Goal: Task Accomplishment & Management: Complete application form

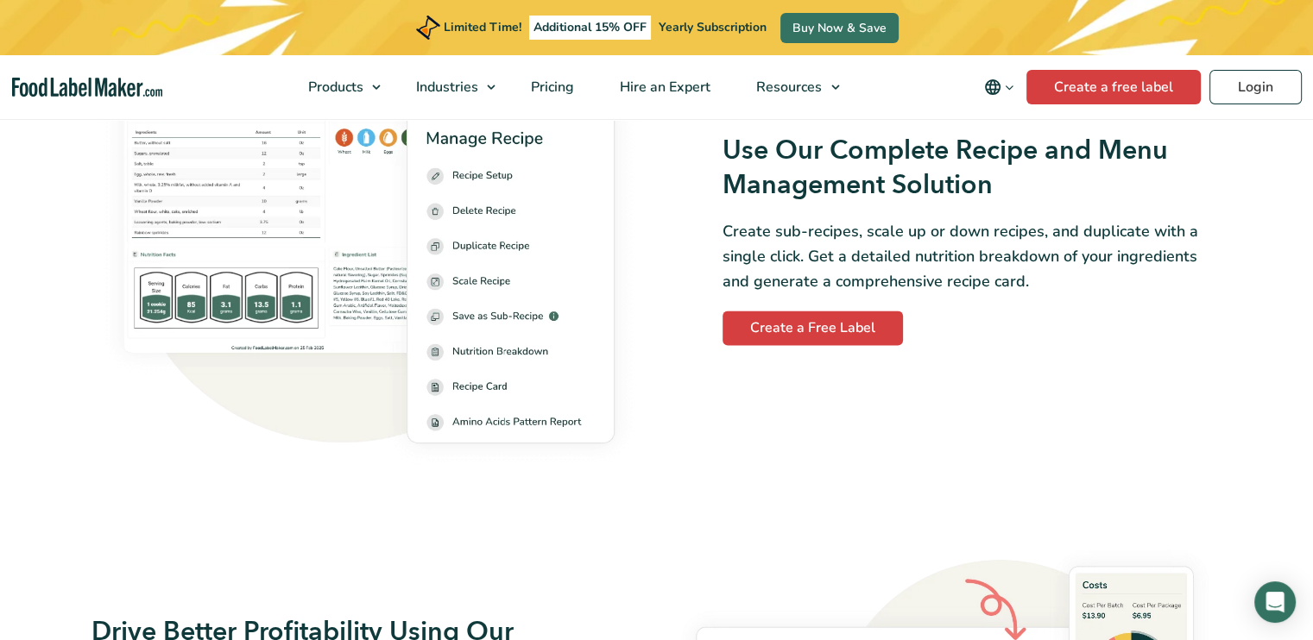
scroll to position [2503, 0]
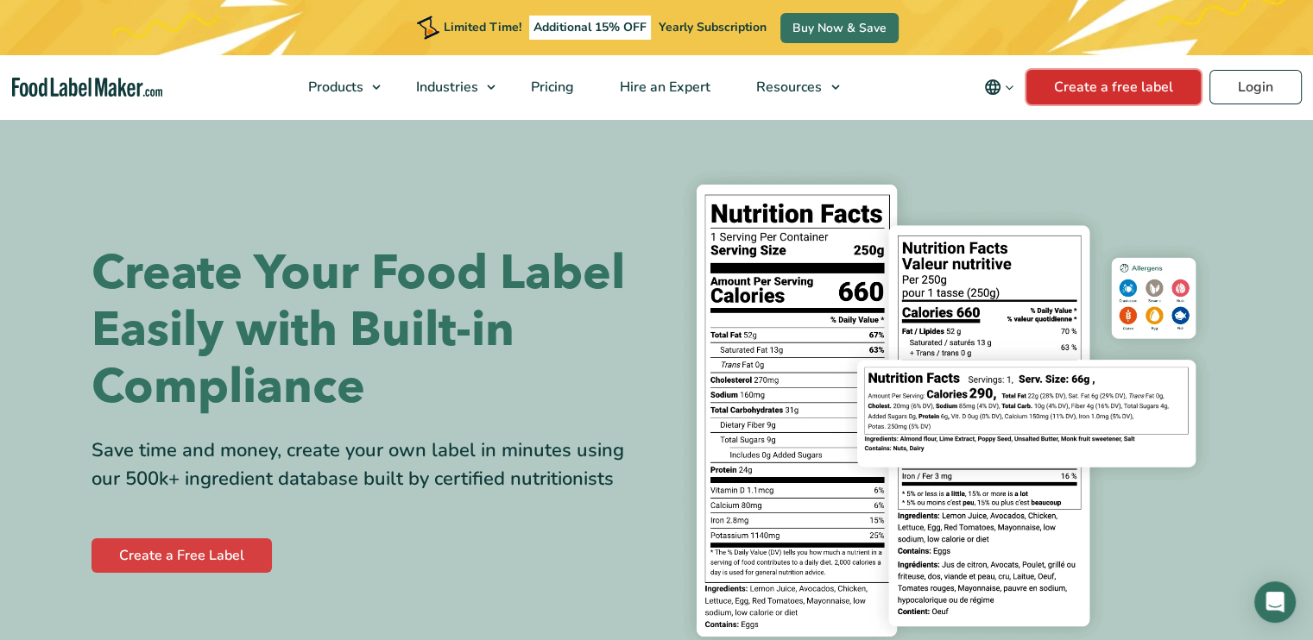
click at [1163, 95] on link "Create a free label" at bounding box center [1113, 87] width 174 height 35
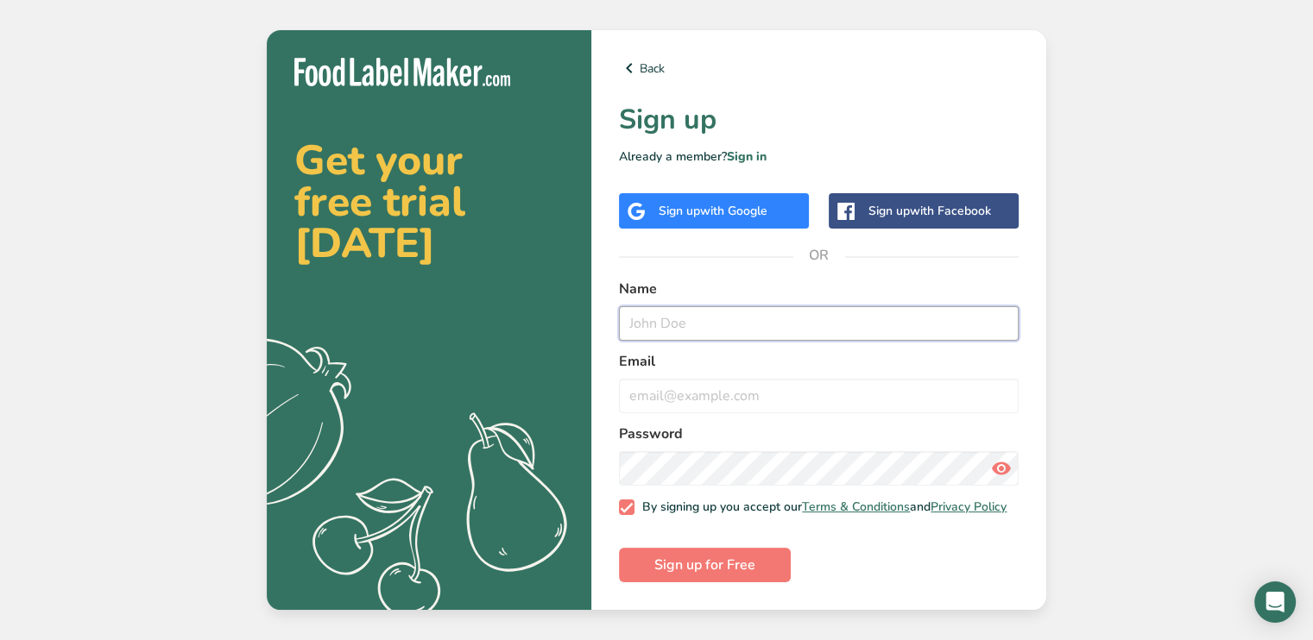
click at [701, 329] on input "text" at bounding box center [819, 323] width 400 height 35
type input "[PERSON_NAME]"
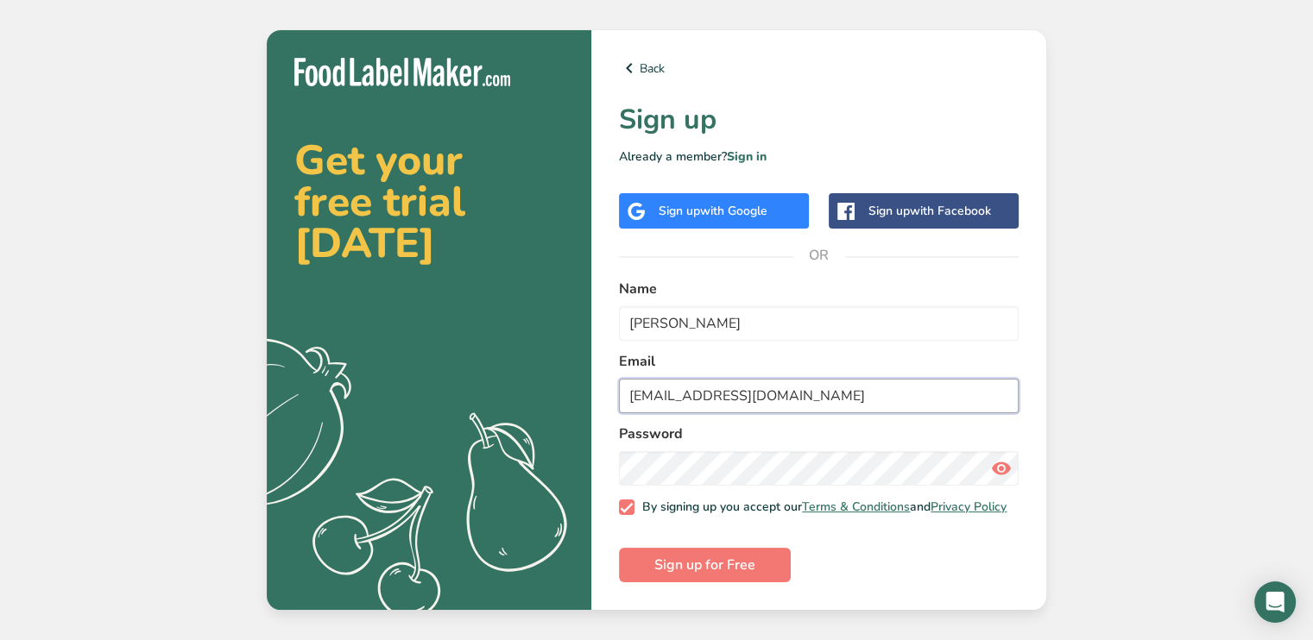
type input "[EMAIL_ADDRESS][DOMAIN_NAME]"
click at [998, 463] on icon at bounding box center [1001, 468] width 21 height 31
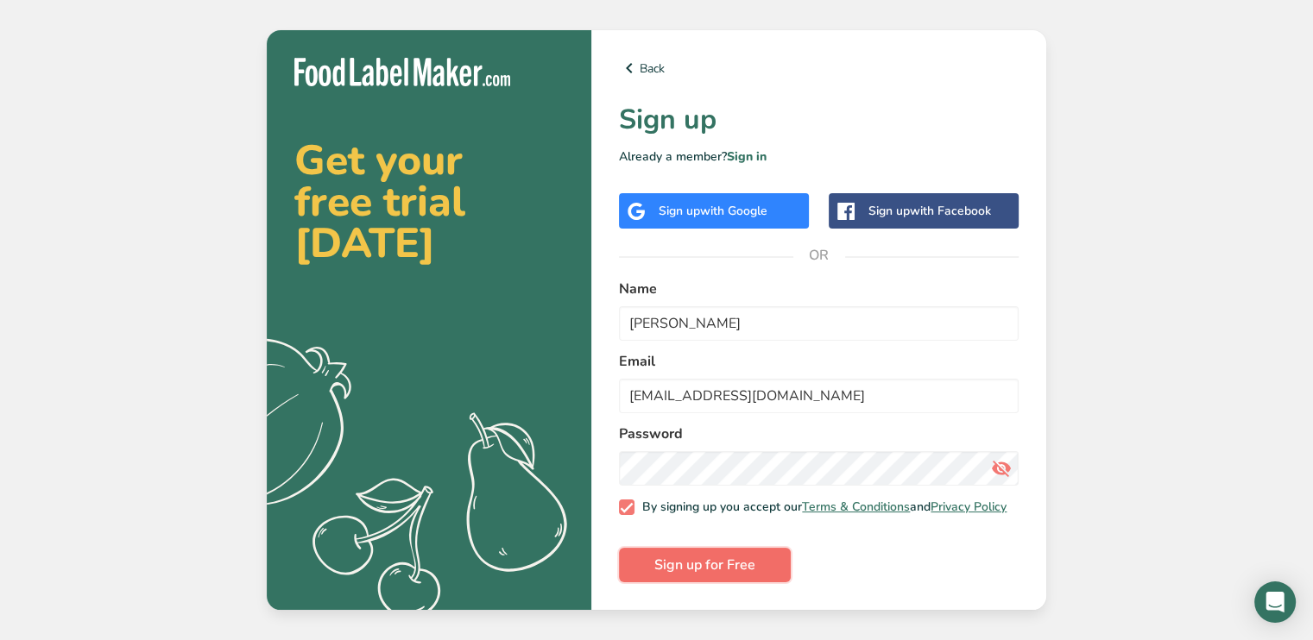
click at [732, 570] on span "Sign up for Free" at bounding box center [704, 565] width 101 height 21
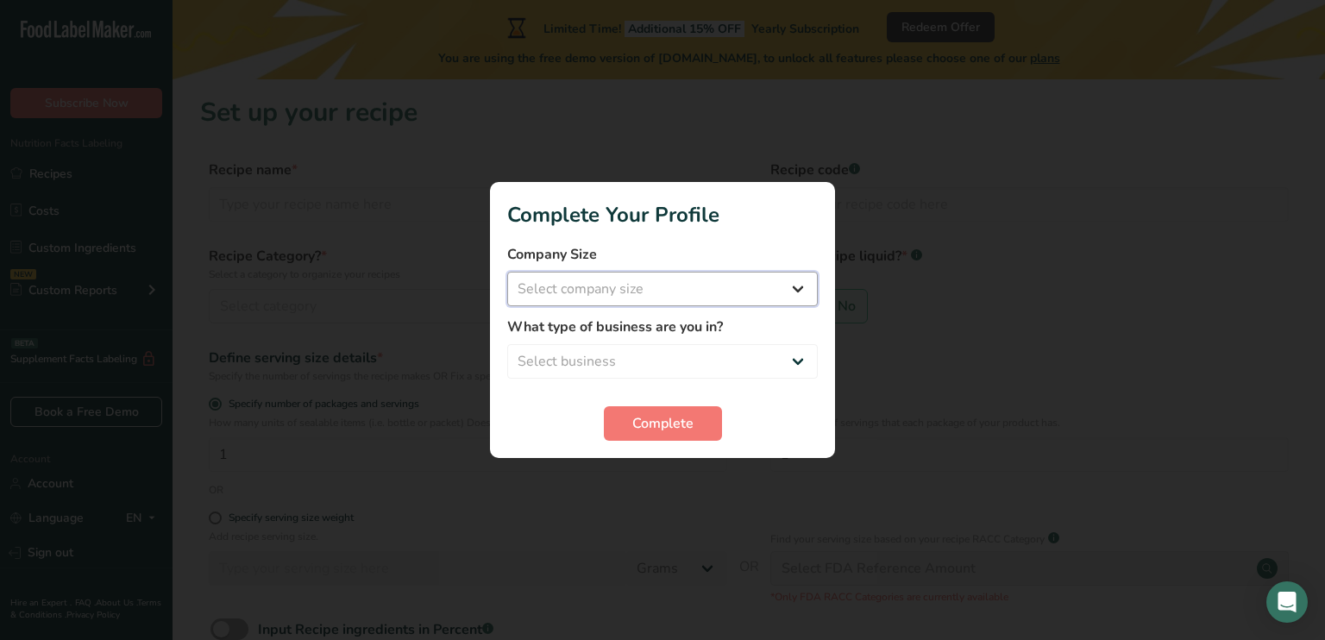
click at [770, 289] on select "Select company size Fewer than 10 Employees 10 to 50 Employees 51 to 500 Employ…" at bounding box center [662, 289] width 311 height 35
select select "2"
click at [507, 272] on select "Select company size Fewer than 10 Employees 10 to 50 Employees 51 to 500 Employ…" at bounding box center [662, 289] width 311 height 35
click at [764, 364] on select "Select business Packaged Food Manufacturer Restaurant & Cafe Bakery Meal Plans …" at bounding box center [662, 361] width 311 height 35
click at [752, 362] on select "Select business Packaged Food Manufacturer Restaurant & Cafe Bakery Meal Plans …" at bounding box center [662, 361] width 311 height 35
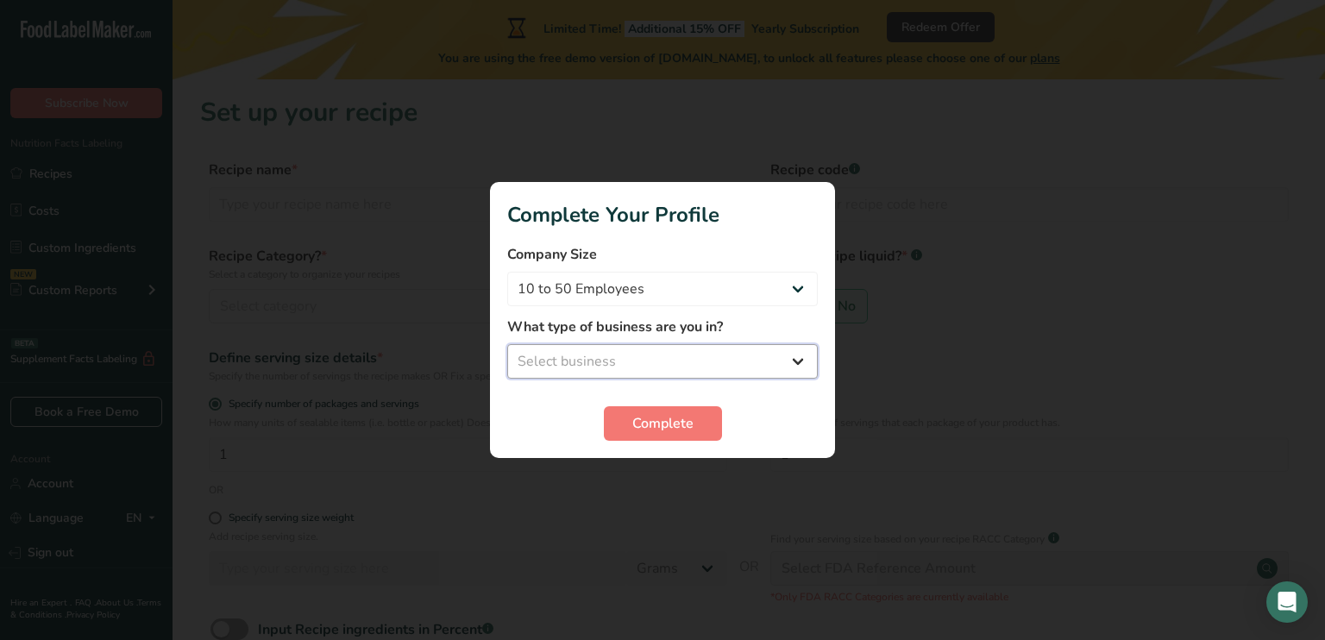
select select "1"
click at [507, 344] on select "Select business Packaged Food Manufacturer Restaurant & Cafe Bakery Meal Plans …" at bounding box center [662, 361] width 311 height 35
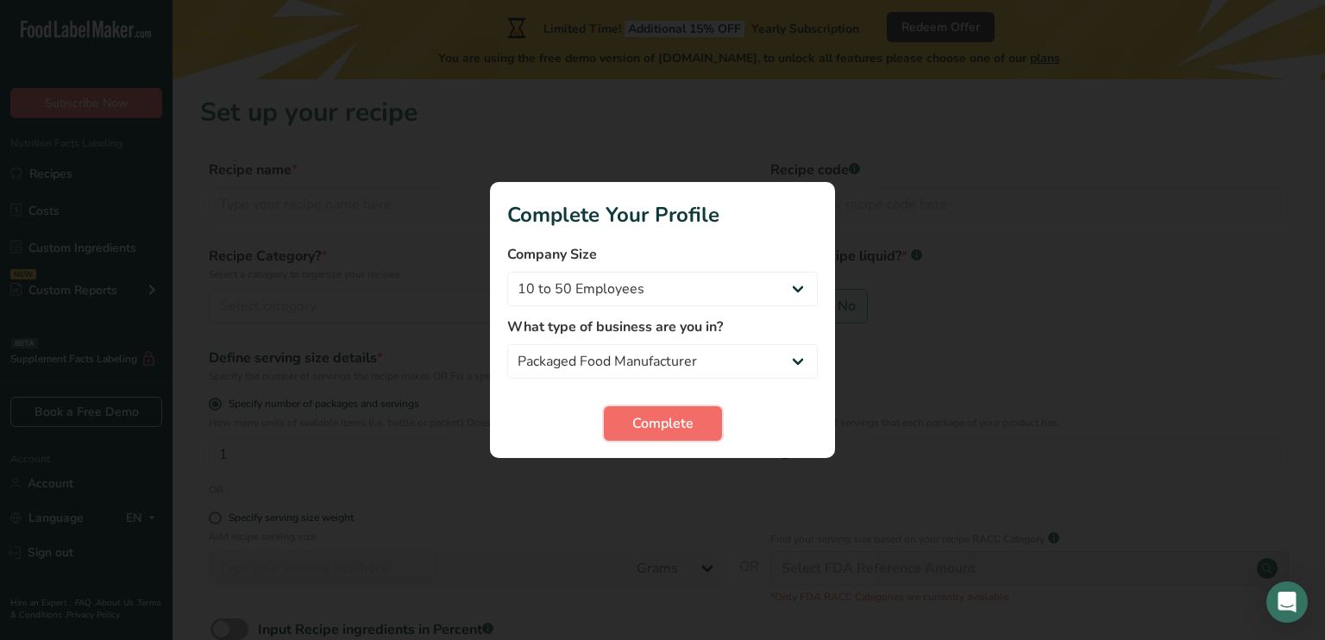
click at [654, 431] on span "Complete" at bounding box center [663, 423] width 61 height 21
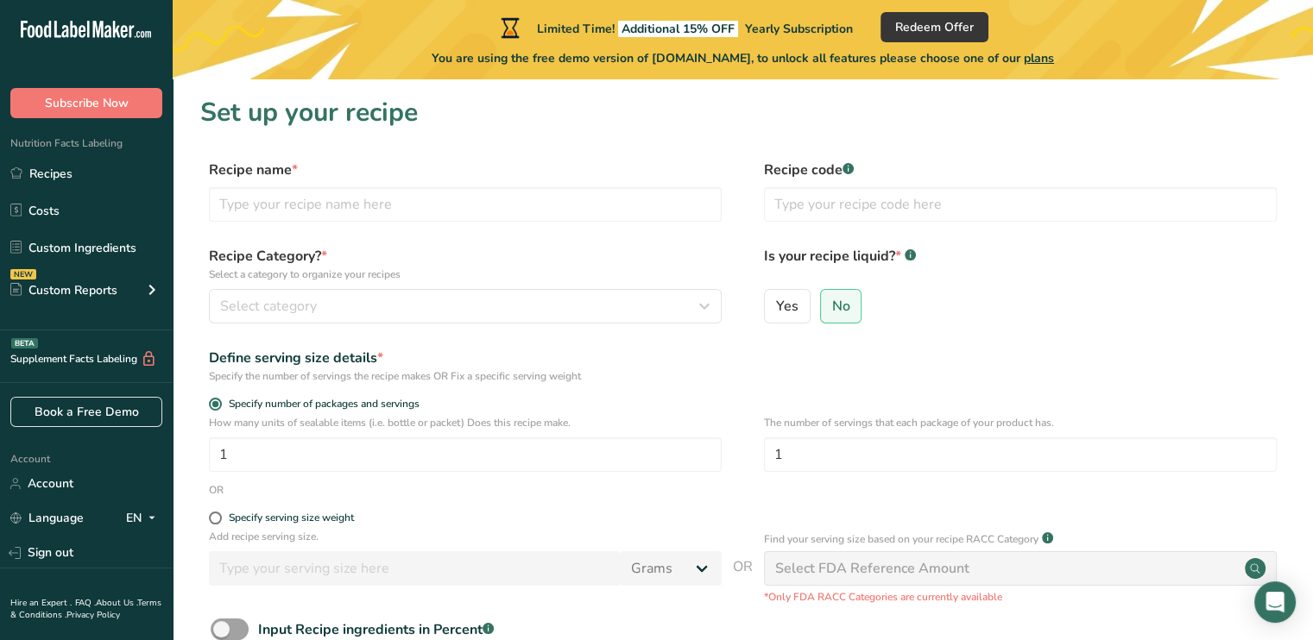
click at [1050, 60] on span "plans" at bounding box center [1038, 58] width 30 height 16
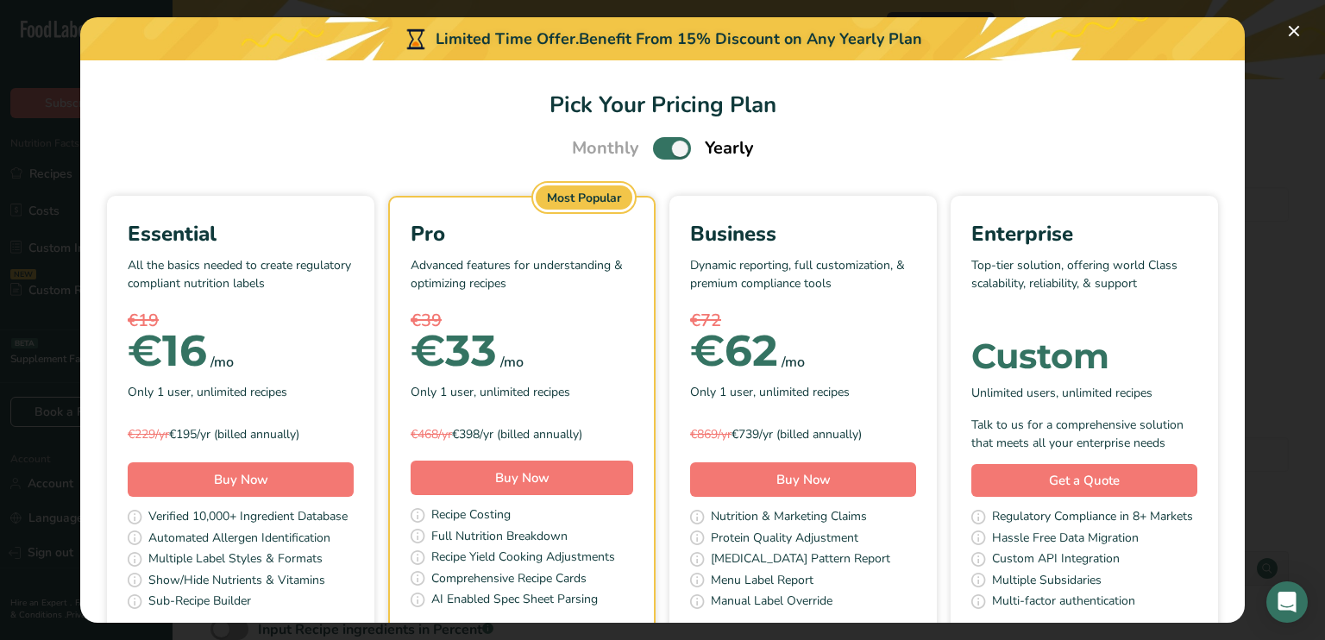
click at [653, 147] on span "Pick Your Pricing Plan Modal" at bounding box center [672, 148] width 38 height 22
click at [653, 147] on input "Pick Your Pricing Plan Modal" at bounding box center [658, 148] width 11 height 11
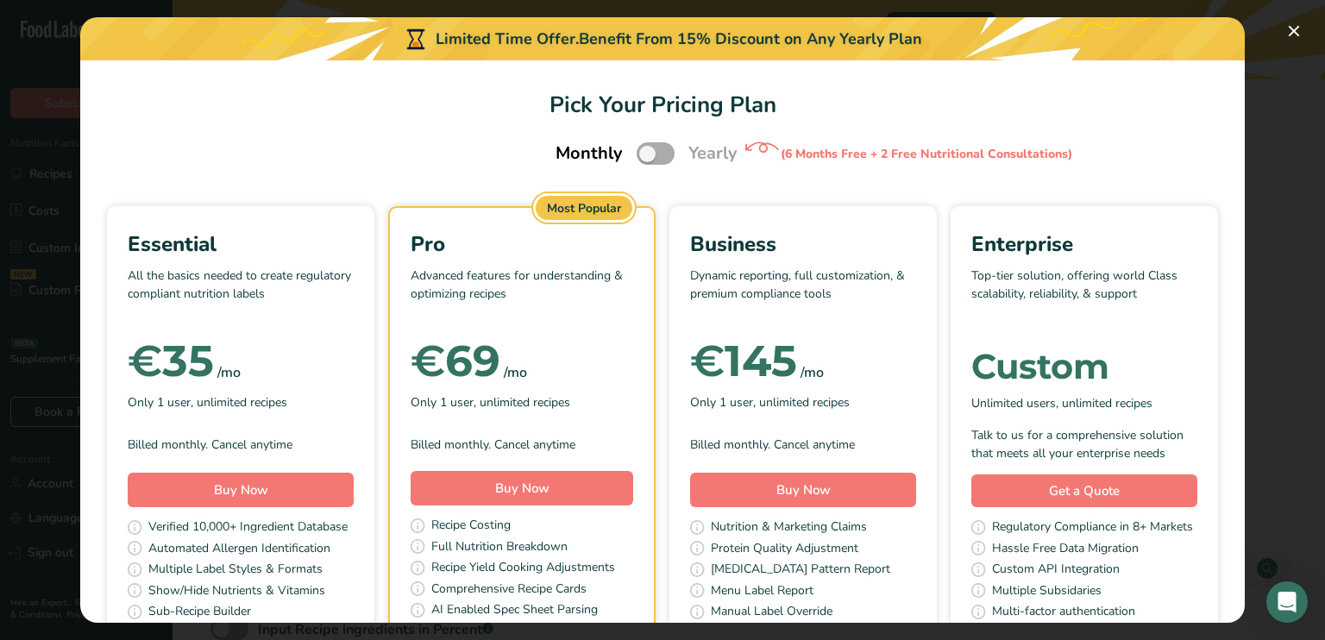
click at [656, 150] on span "Pick Your Pricing Plan Modal" at bounding box center [656, 153] width 38 height 22
click at [648, 150] on input "Pick Your Pricing Plan Modal" at bounding box center [642, 153] width 11 height 11
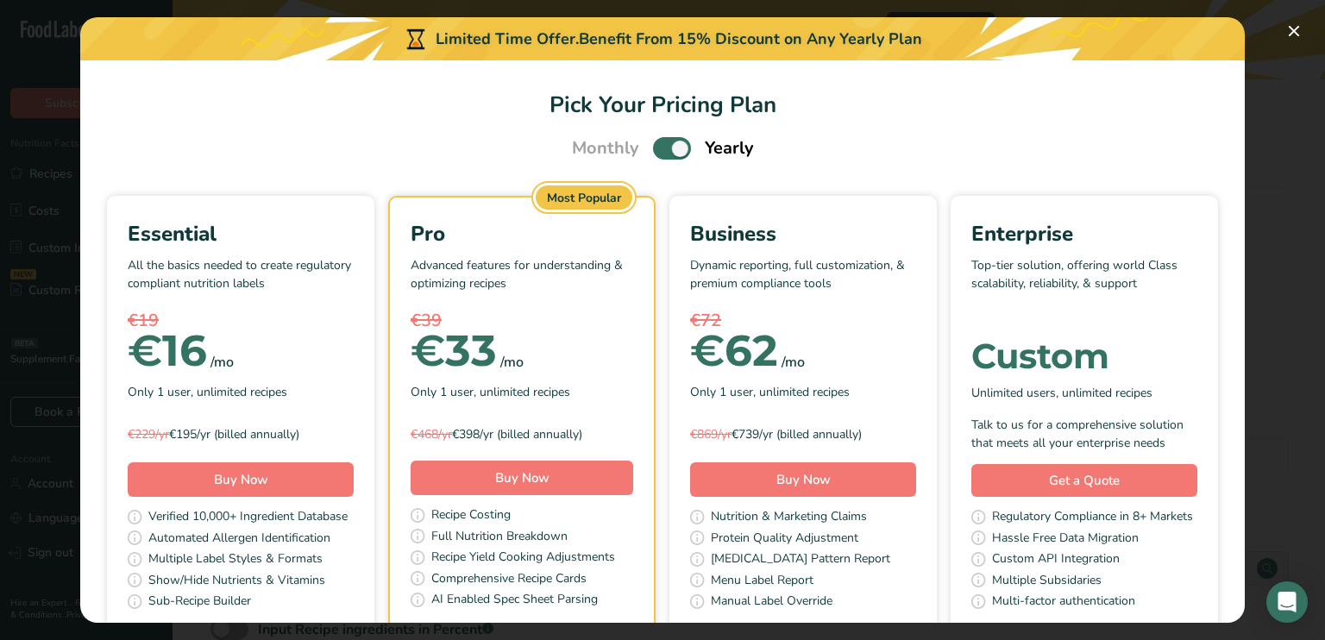
click at [645, 152] on div "Monthly Yearly" at bounding box center [663, 148] width 224 height 26
click at [653, 148] on span "Pick Your Pricing Plan Modal" at bounding box center [672, 148] width 38 height 22
click at [653, 148] on input "Pick Your Pricing Plan Modal" at bounding box center [658, 148] width 11 height 11
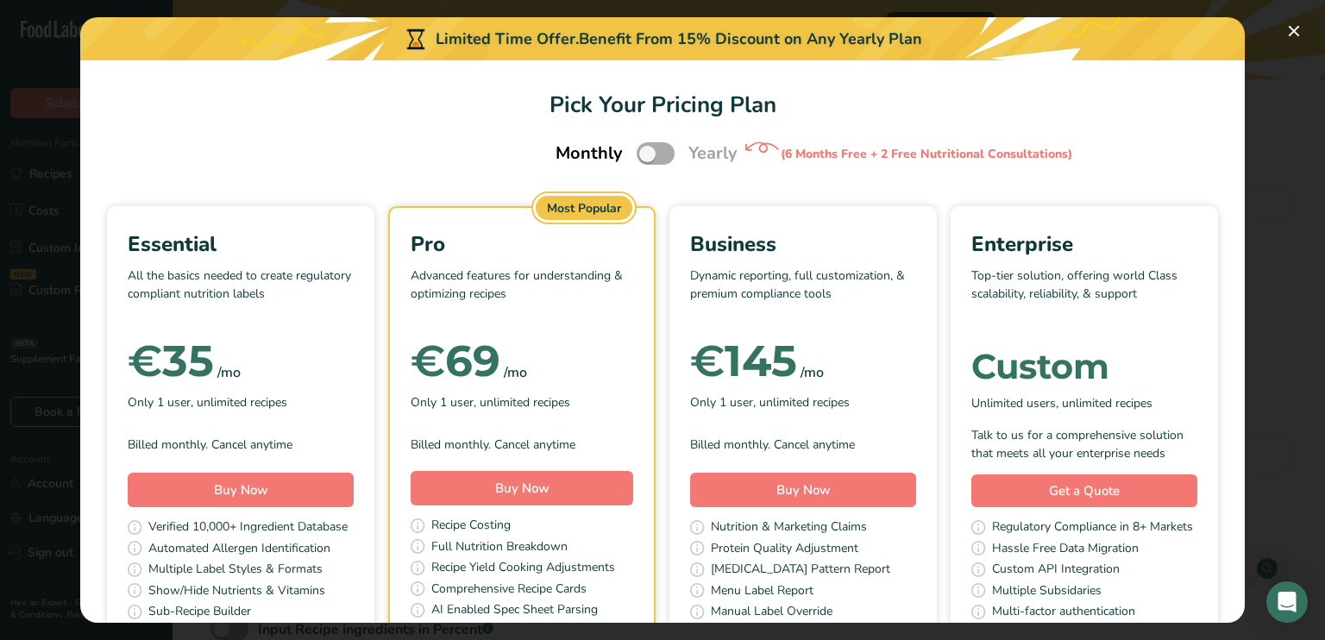
click at [659, 150] on span "Pick Your Pricing Plan Modal" at bounding box center [656, 153] width 38 height 22
click at [648, 150] on input "Pick Your Pricing Plan Modal" at bounding box center [642, 153] width 11 height 11
checkbox input "true"
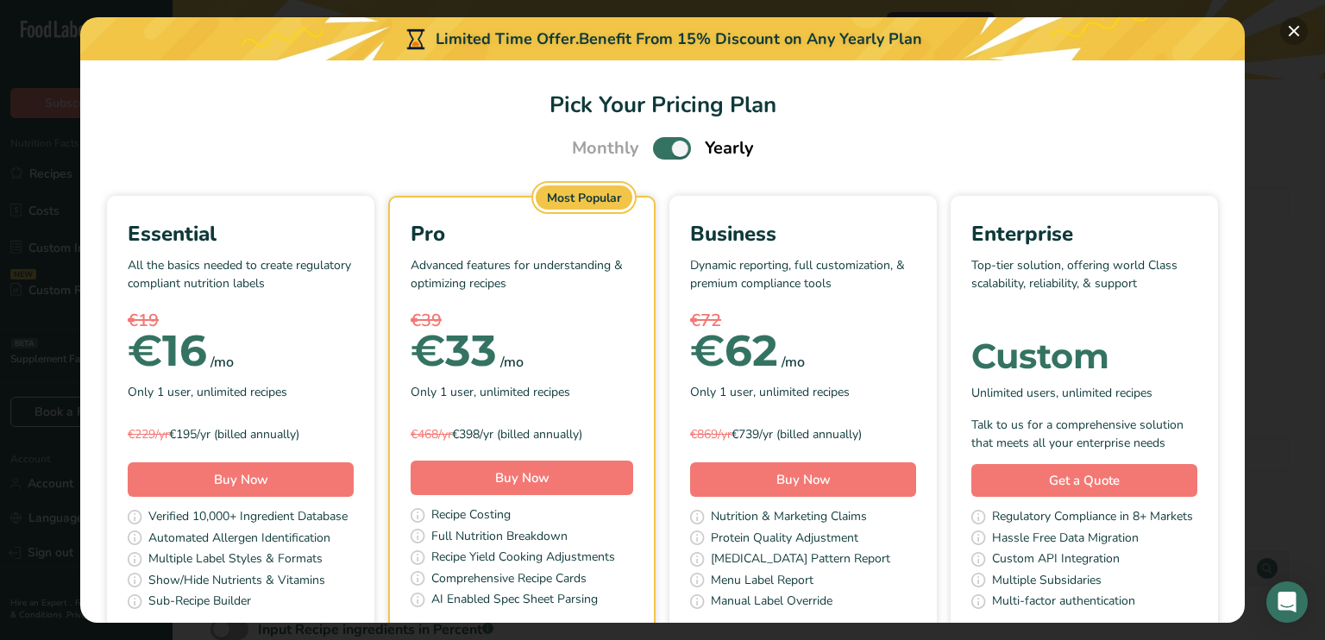
click at [1299, 30] on button "Pick Your Pricing Plan Modal" at bounding box center [1295, 31] width 28 height 28
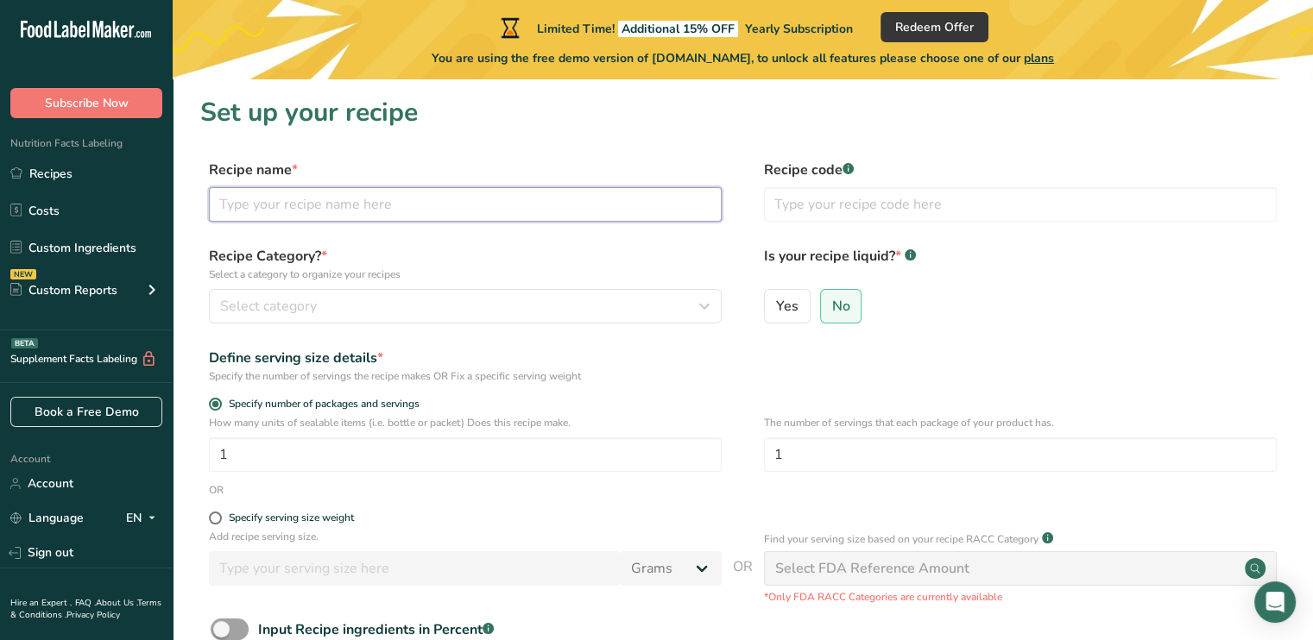
click at [369, 207] on input "text" at bounding box center [465, 204] width 513 height 35
click at [349, 305] on div "Select category" at bounding box center [460, 306] width 480 height 21
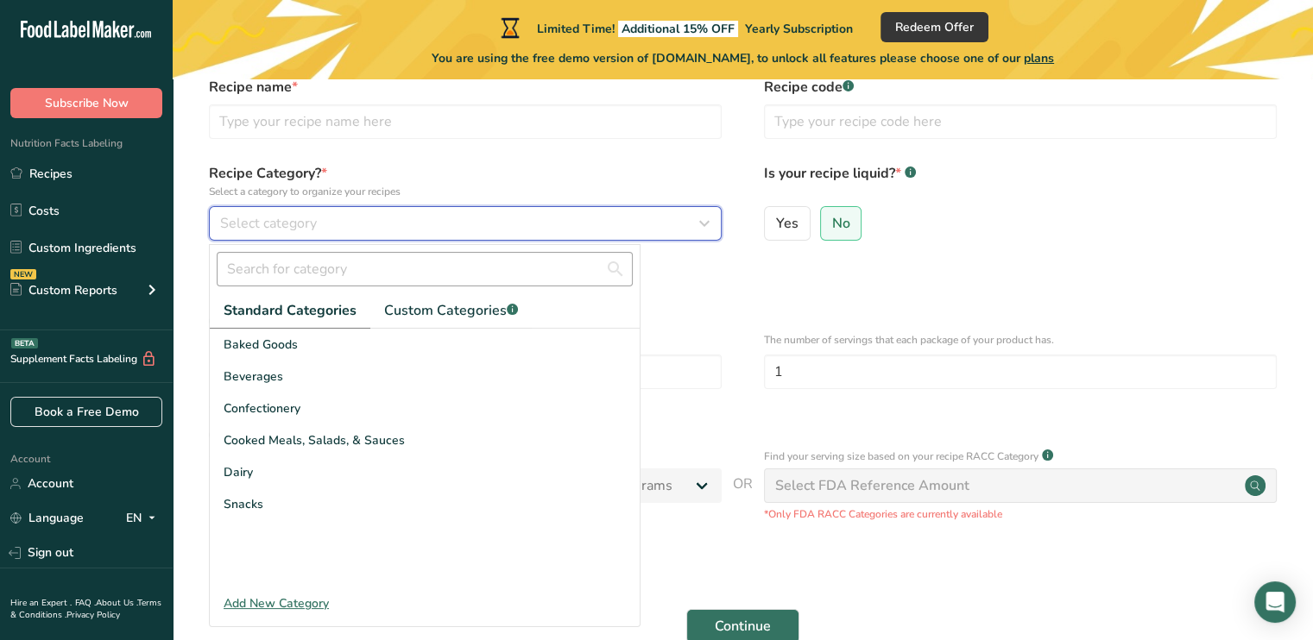
scroll to position [86, 0]
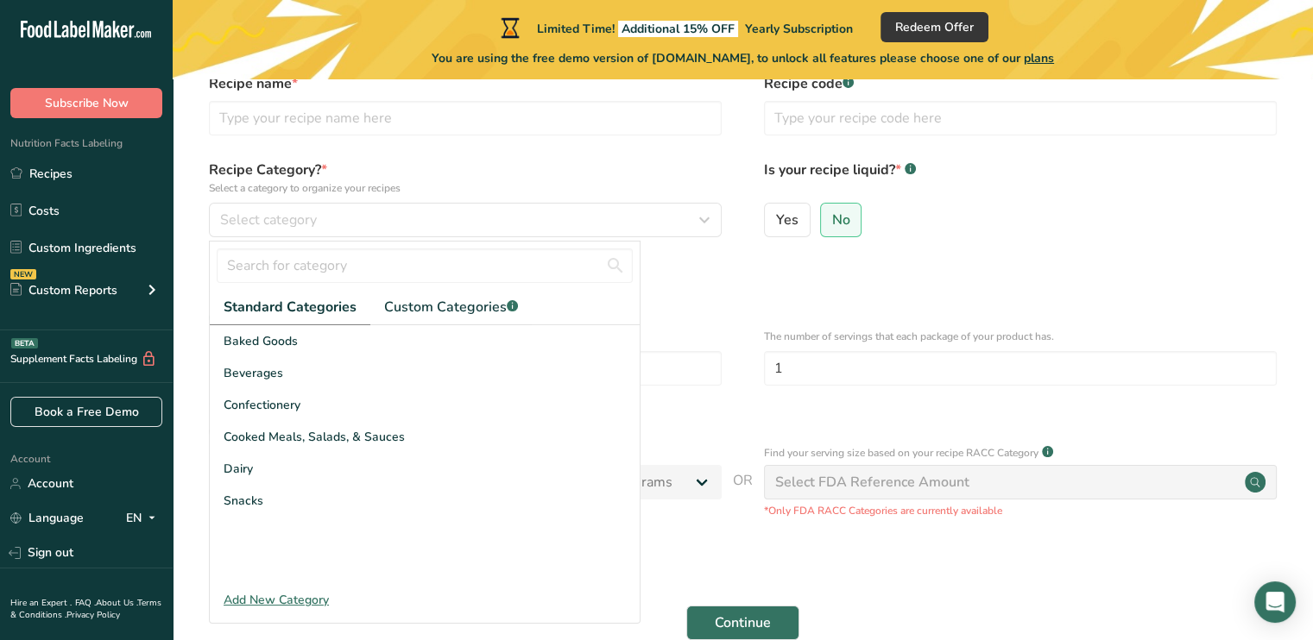
click at [523, 151] on form "Recipe name * Recipe code .a-a{fill:#347362;}.b-a{fill:#fff;} Recipe Category? …" at bounding box center [742, 361] width 1085 height 577
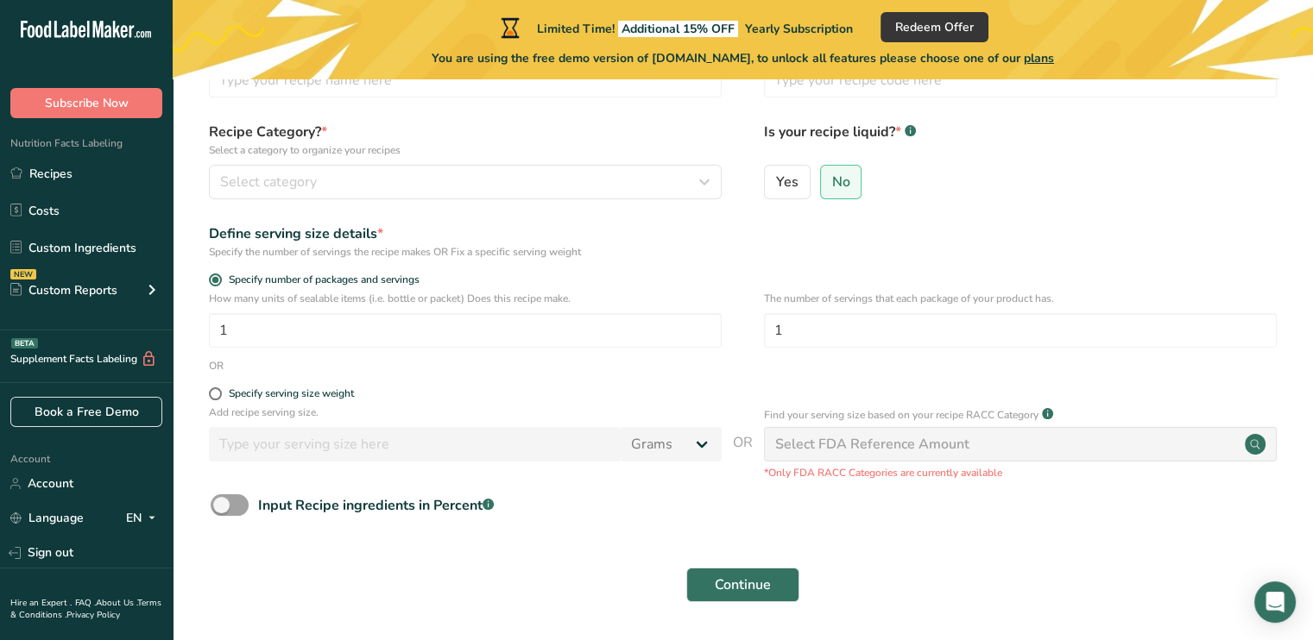
scroll to position [179, 0]
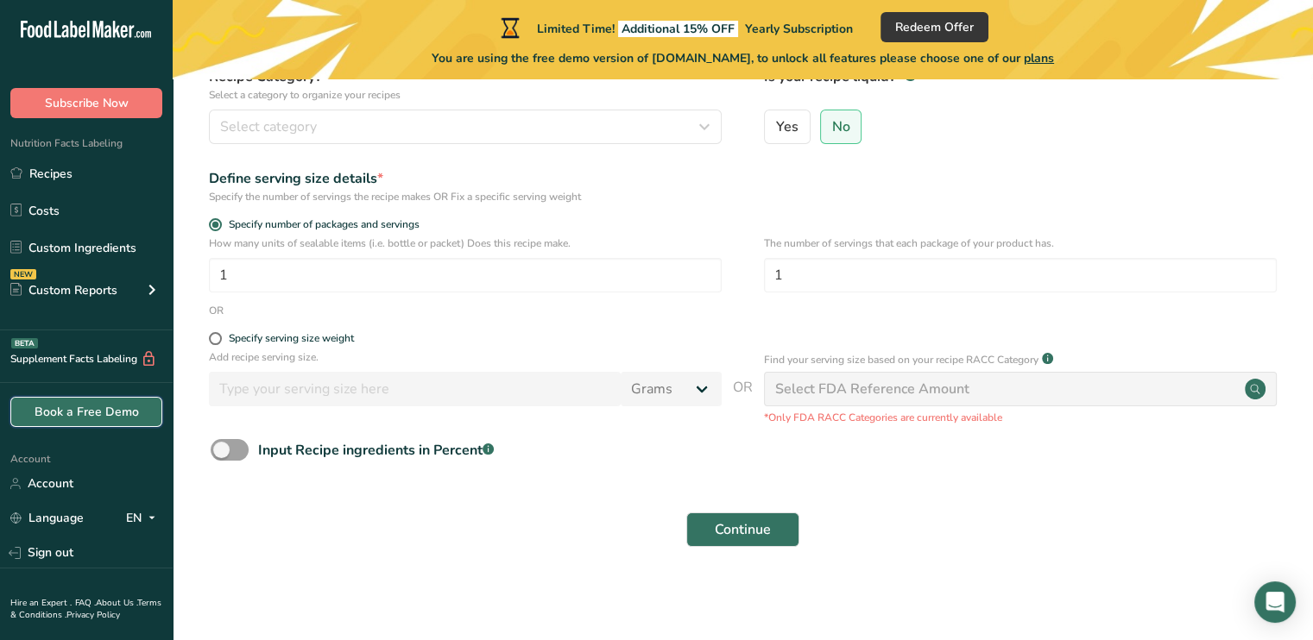
click at [145, 412] on link "Book a Free Demo" at bounding box center [86, 412] width 152 height 30
click at [973, 392] on div "Select FDA Reference Amount" at bounding box center [1020, 389] width 513 height 35
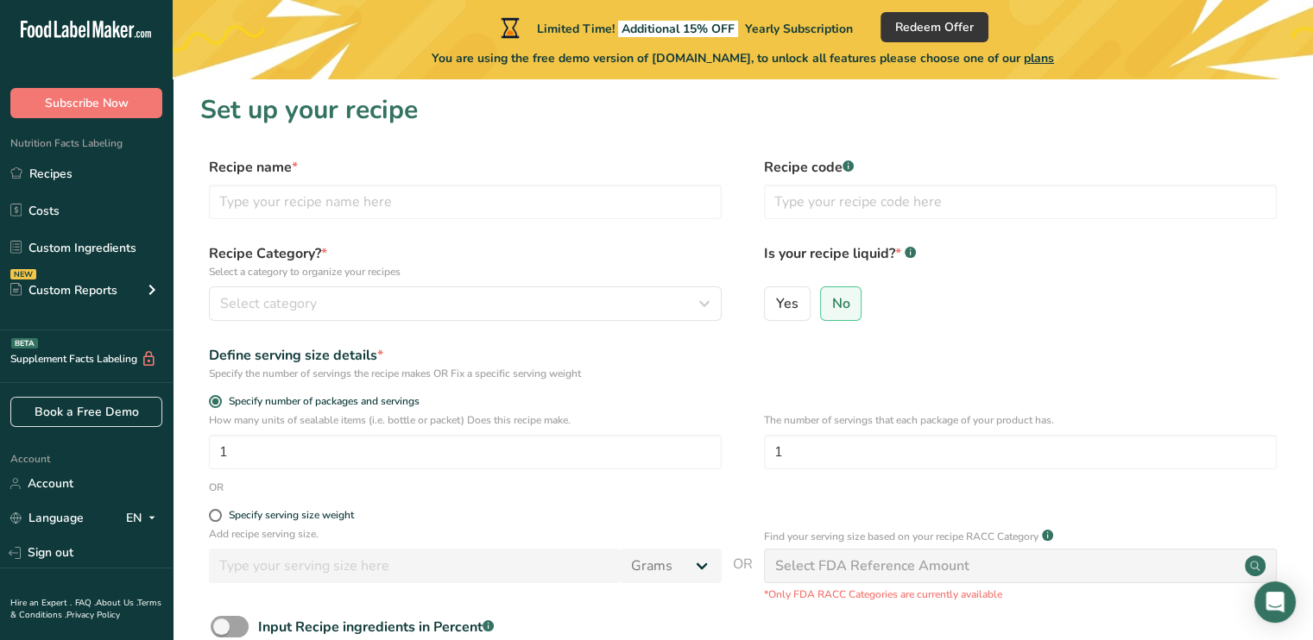
scroll to position [0, 0]
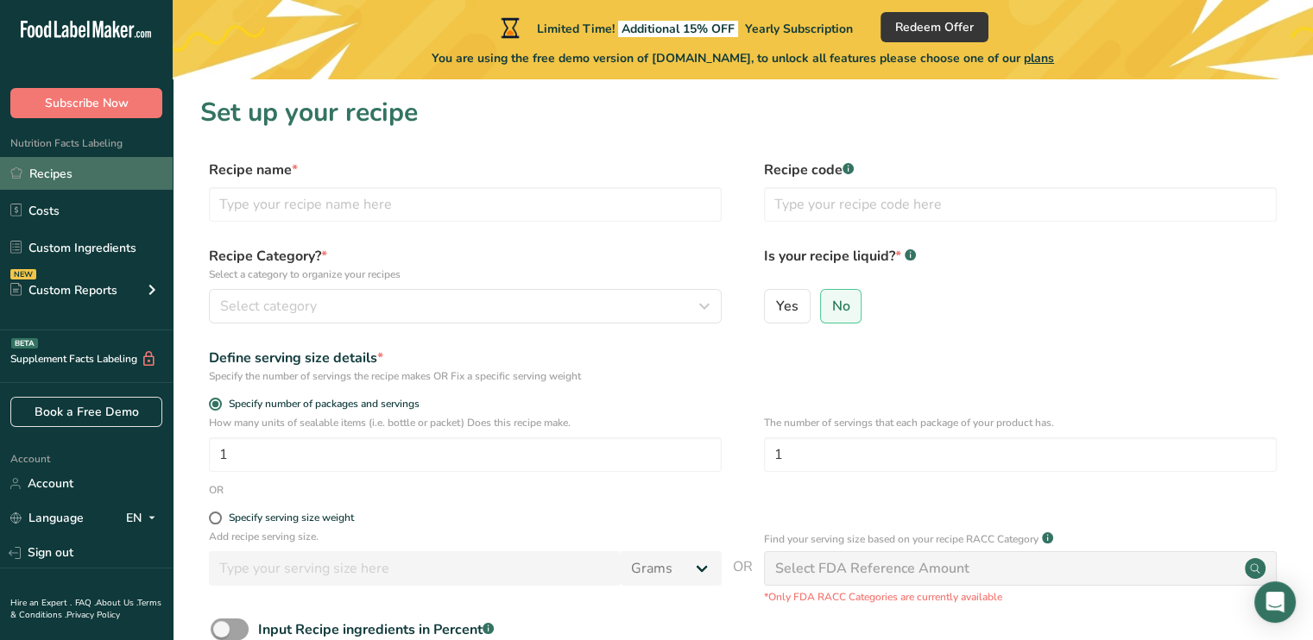
click at [64, 158] on link "Recipes" at bounding box center [86, 173] width 173 height 33
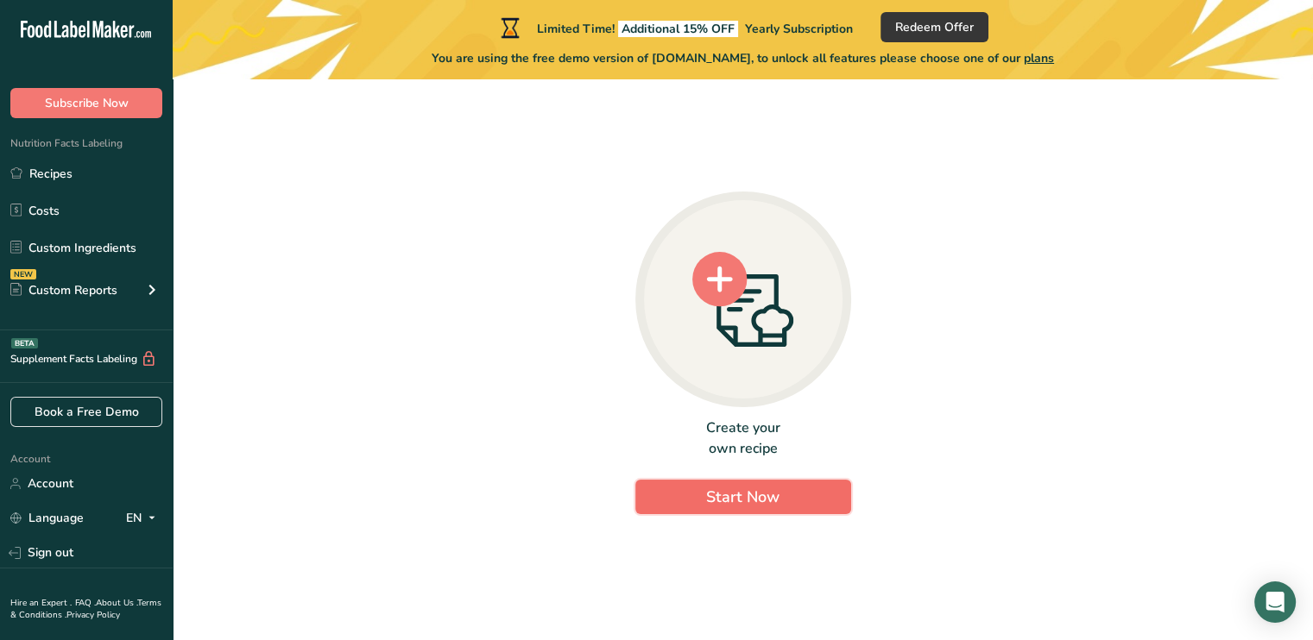
click at [721, 496] on span "Start Now" at bounding box center [742, 497] width 73 height 21
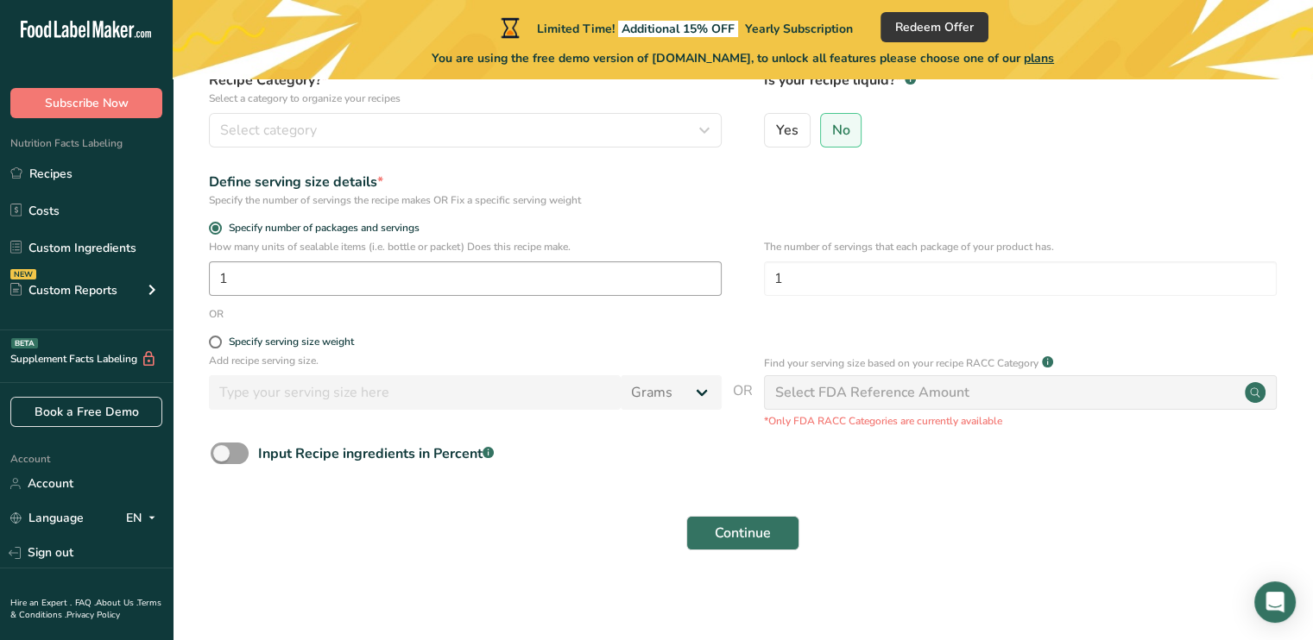
scroll to position [179, 0]
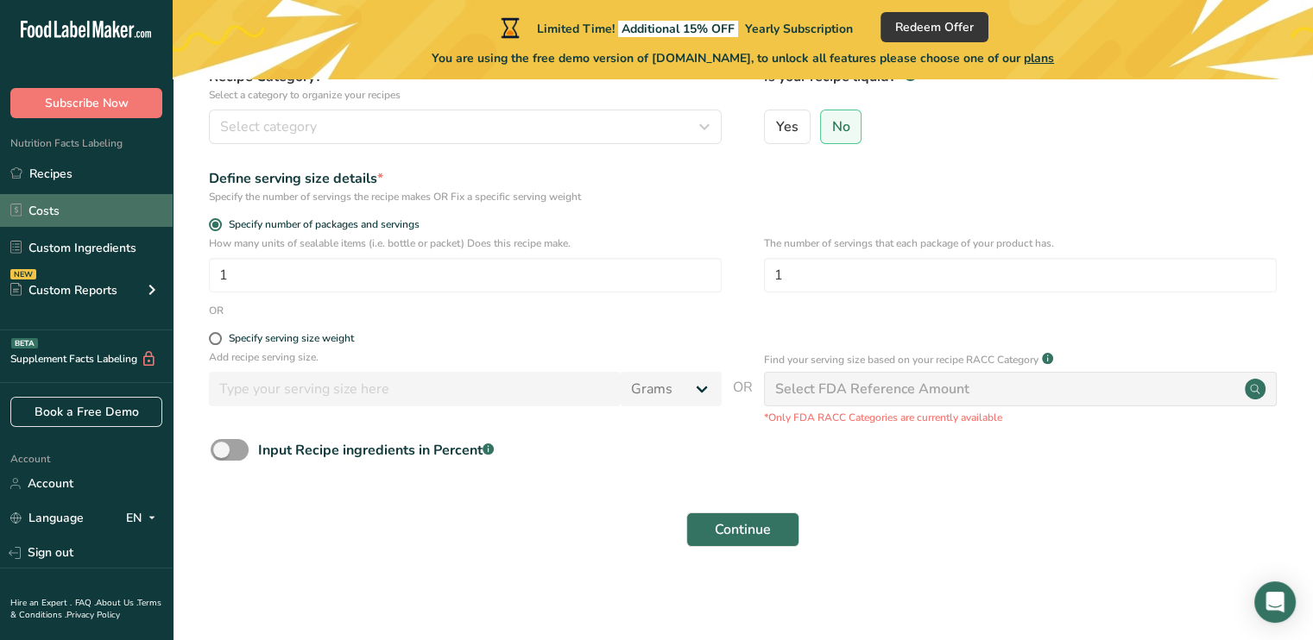
click at [103, 217] on link "Costs" at bounding box center [86, 210] width 173 height 33
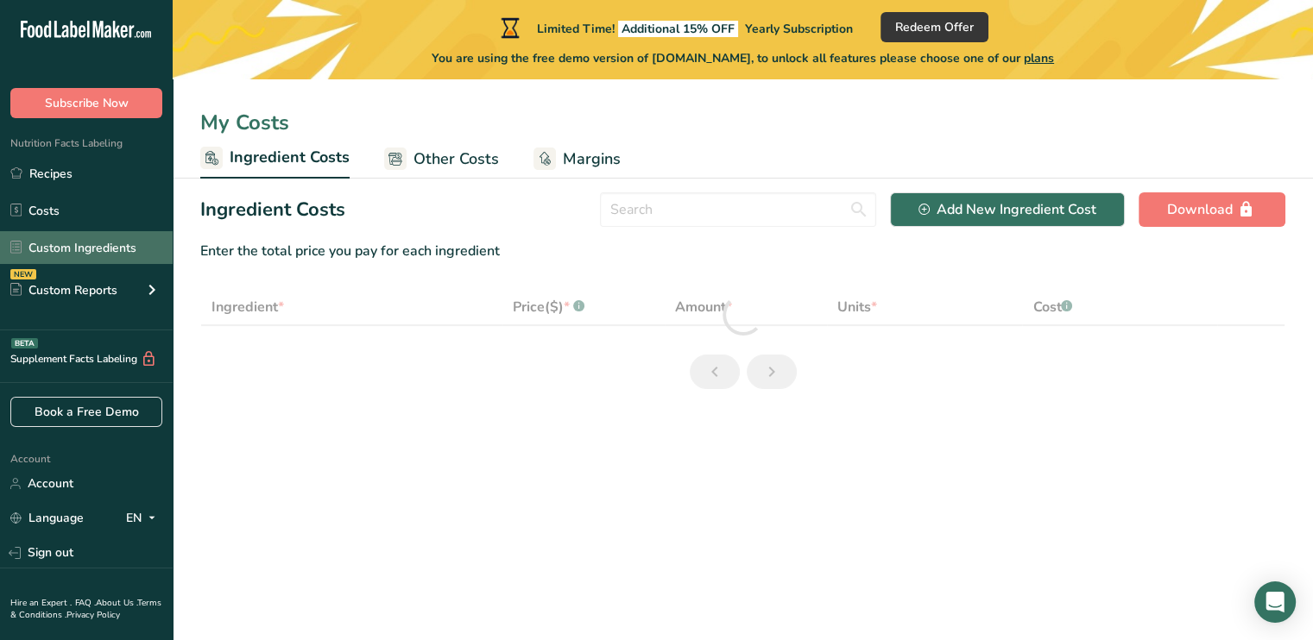
select select "1"
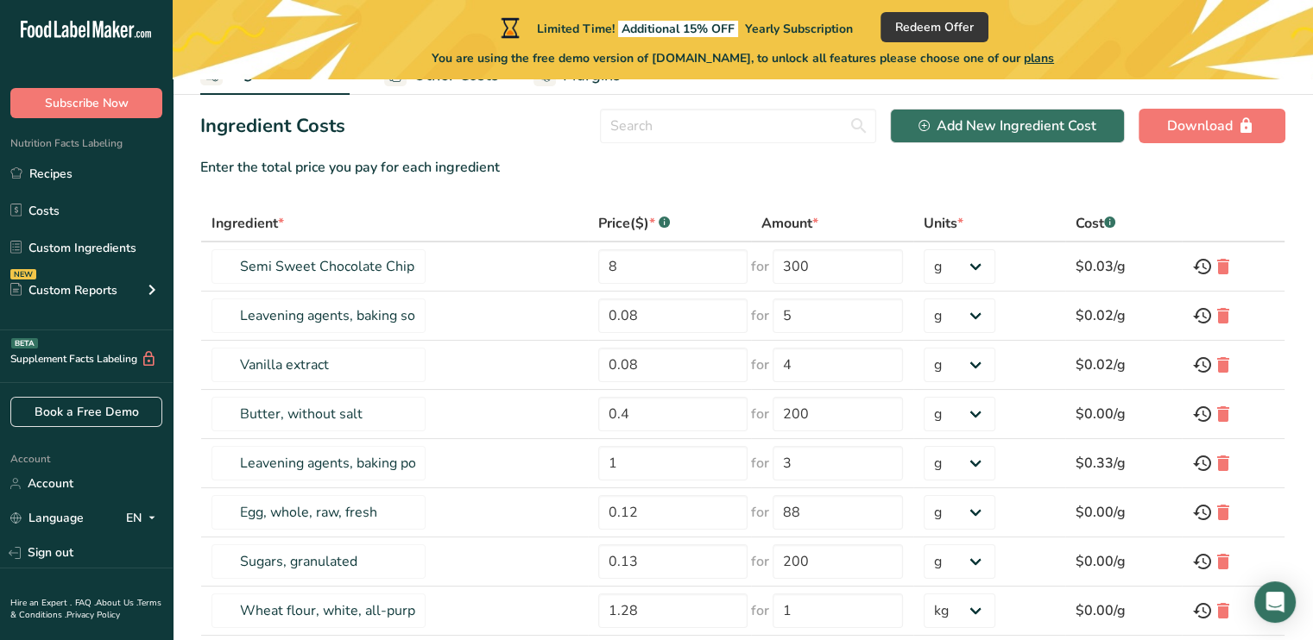
scroll to position [86, 0]
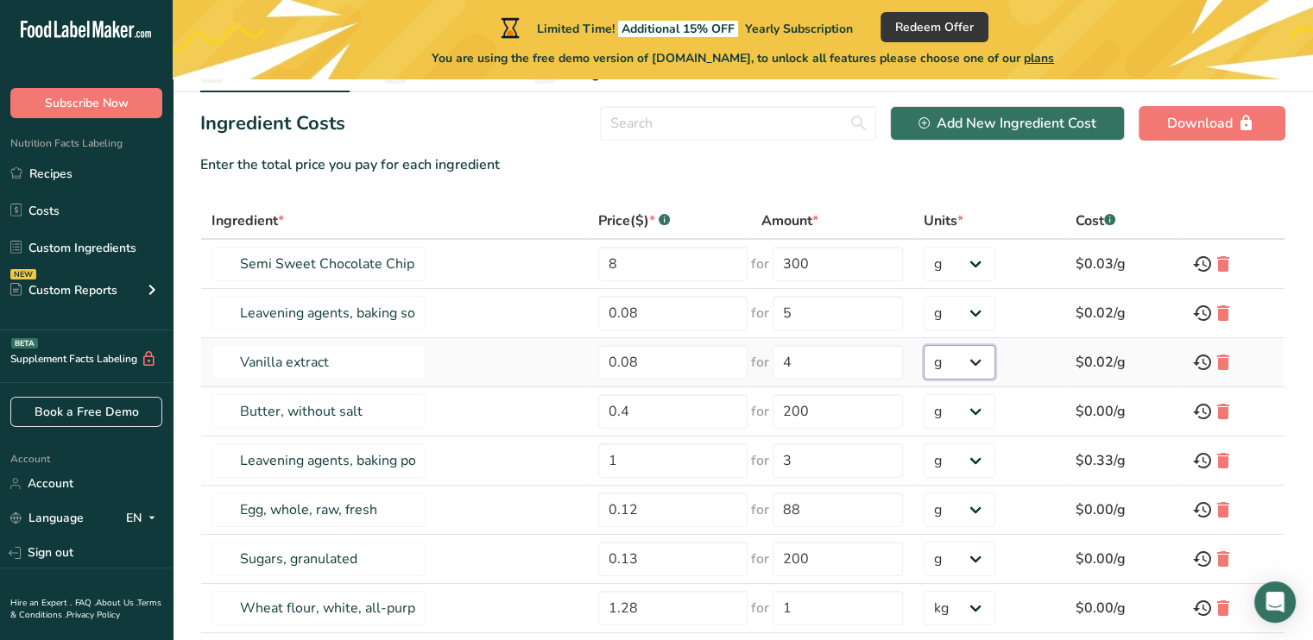
click at [977, 356] on select "g kg mg mcg lb oz" at bounding box center [959, 362] width 72 height 35
click at [926, 345] on select "g kg mg mcg lb oz" at bounding box center [959, 362] width 72 height 35
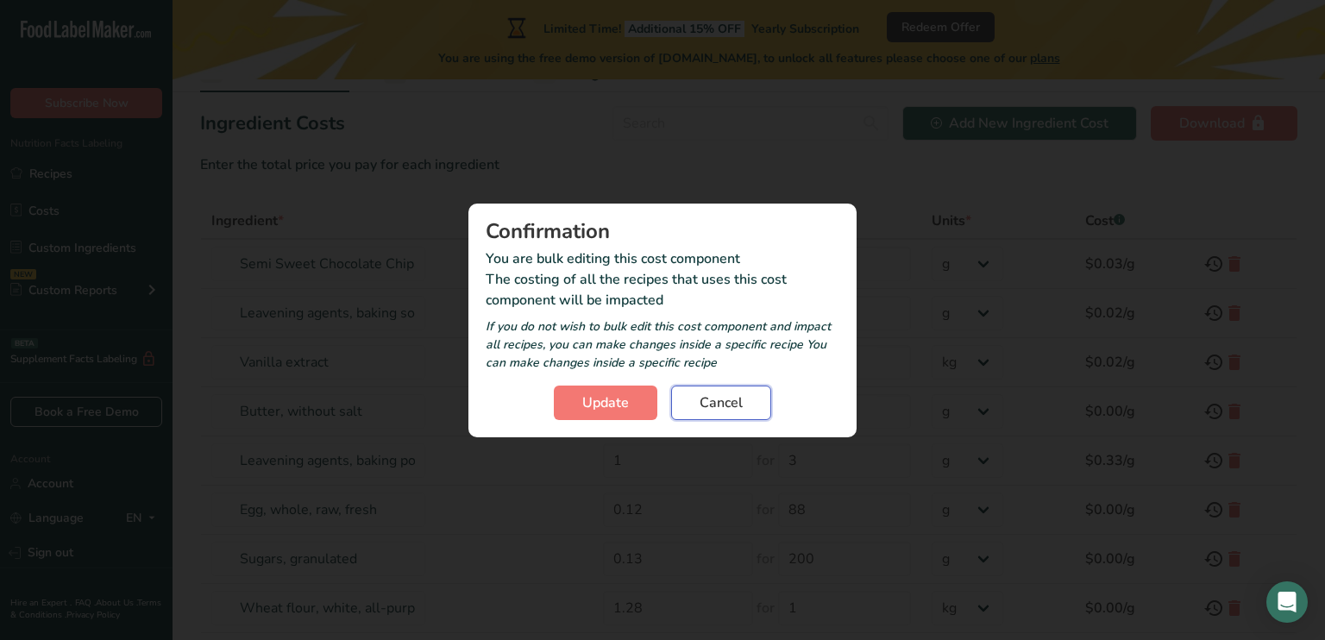
click at [715, 406] on span "Cancel" at bounding box center [721, 403] width 43 height 21
select select "-1"
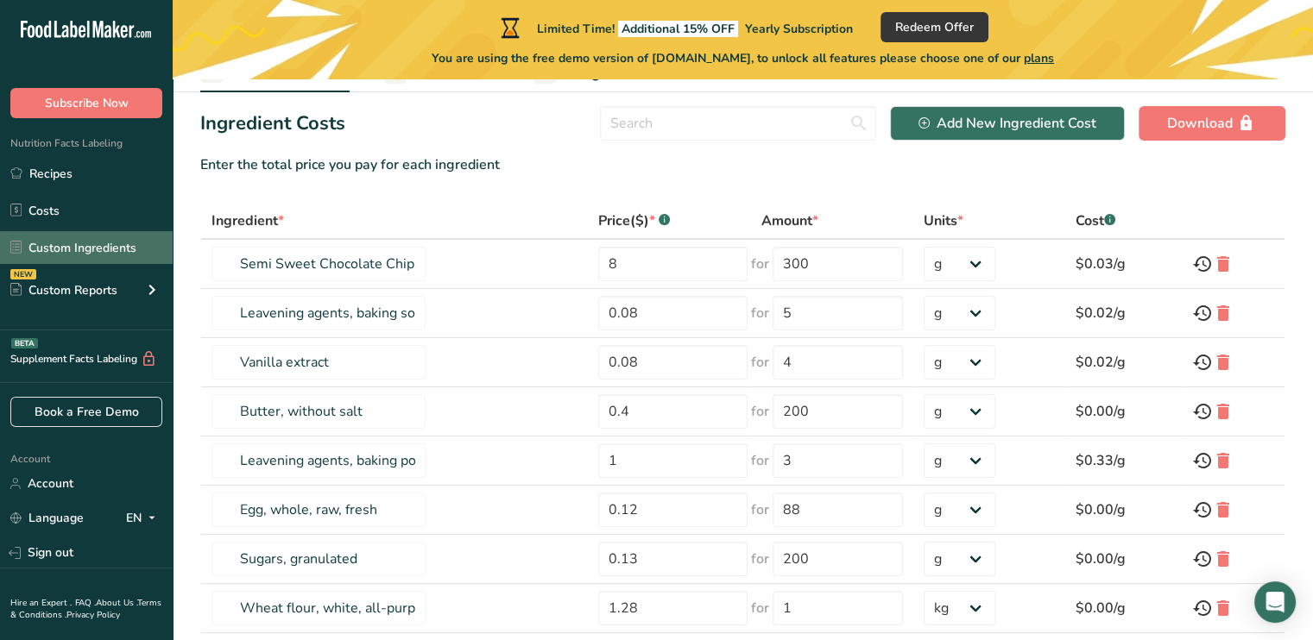
click at [114, 250] on link "Custom Ingredients" at bounding box center [86, 247] width 173 height 33
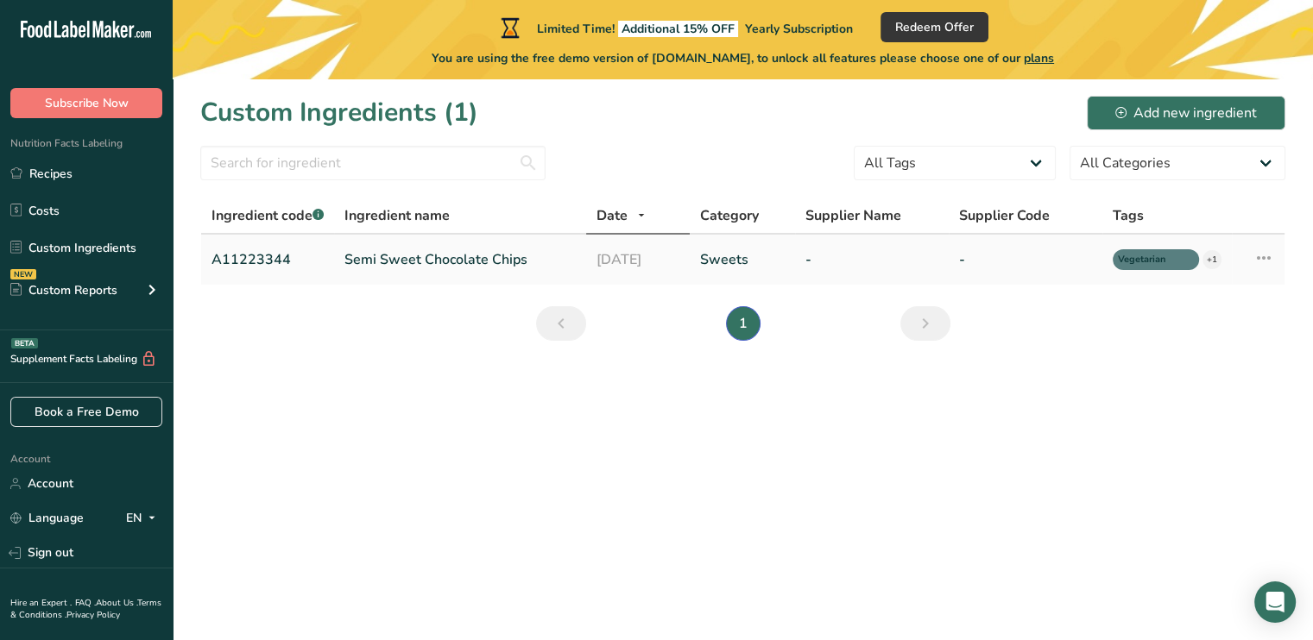
click at [513, 264] on link "Semi Sweet Chocolate Chips" at bounding box center [459, 259] width 231 height 21
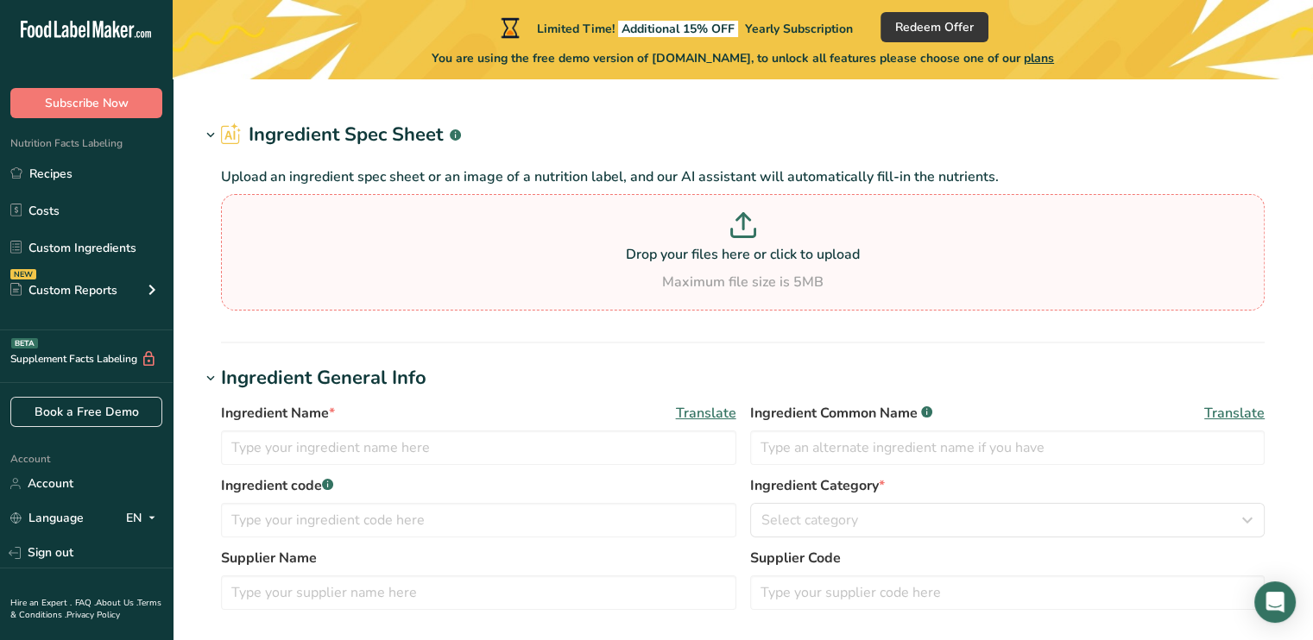
type input "Semi Sweet Chocolate Chips"
type input "Choco Chips"
type input "A11223344"
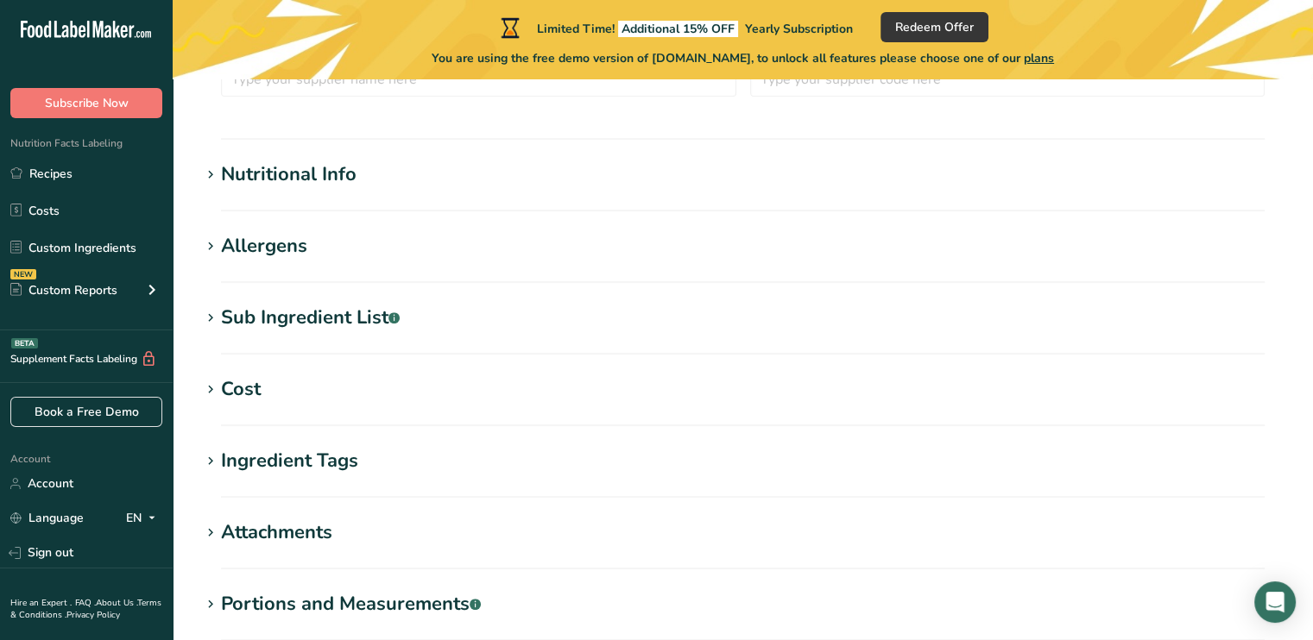
scroll to position [604, 0]
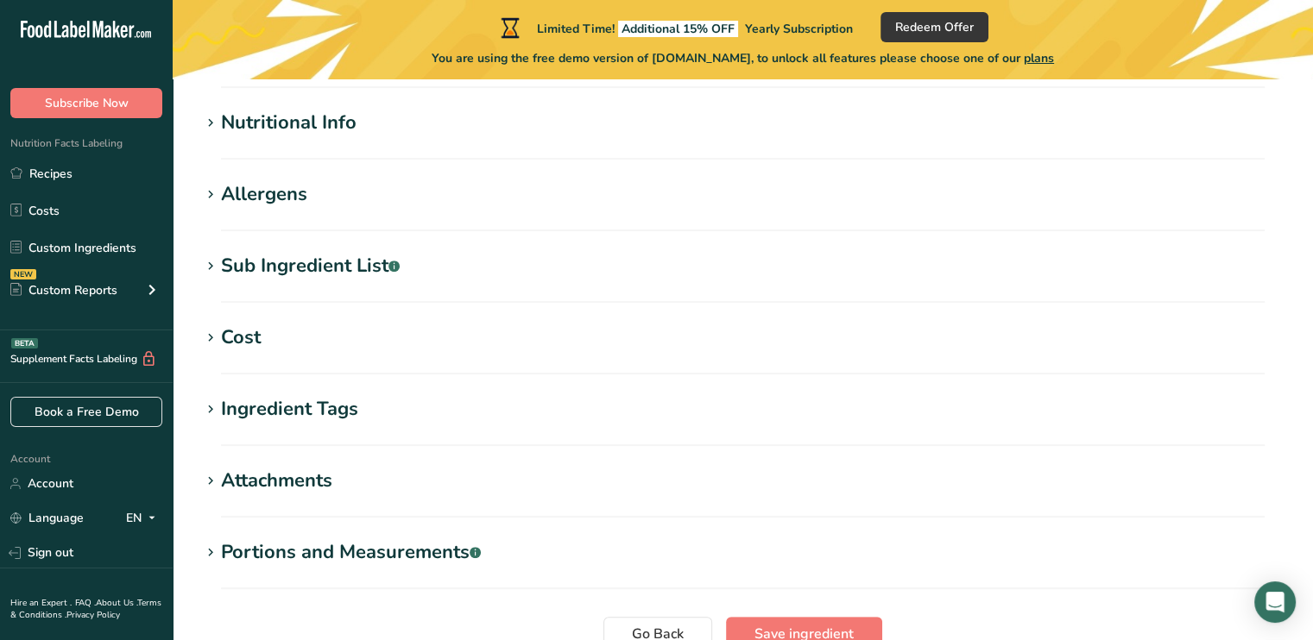
click at [240, 123] on div "Nutritional Info" at bounding box center [288, 123] width 135 height 28
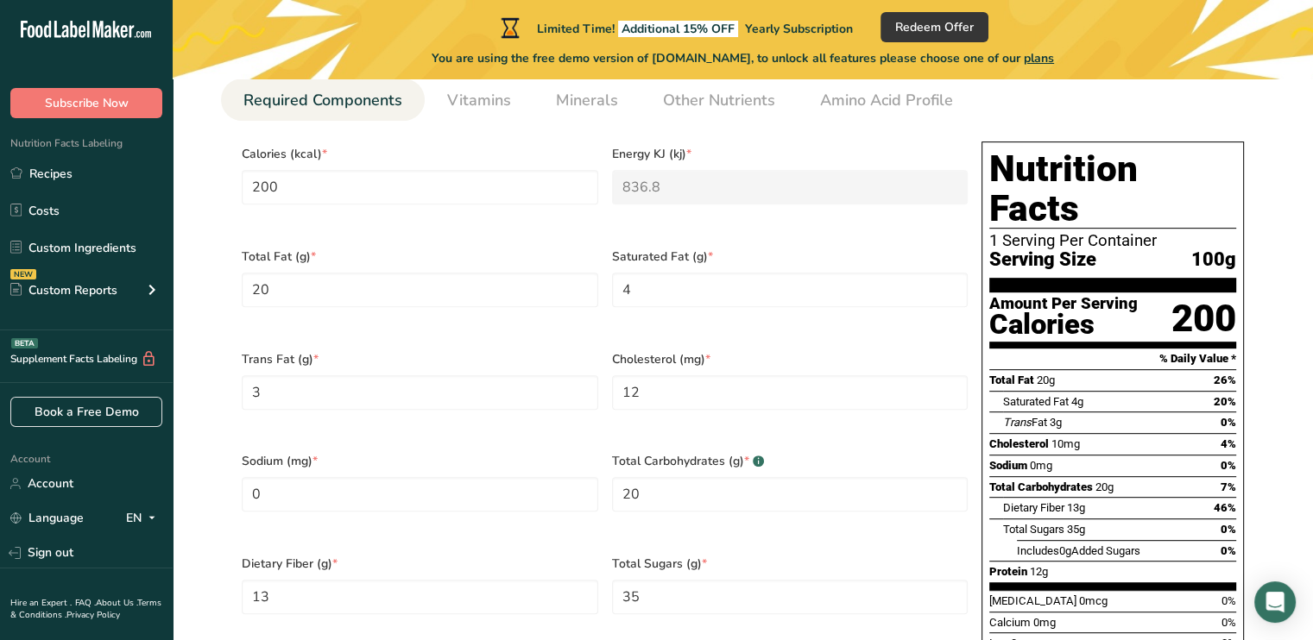
scroll to position [777, 0]
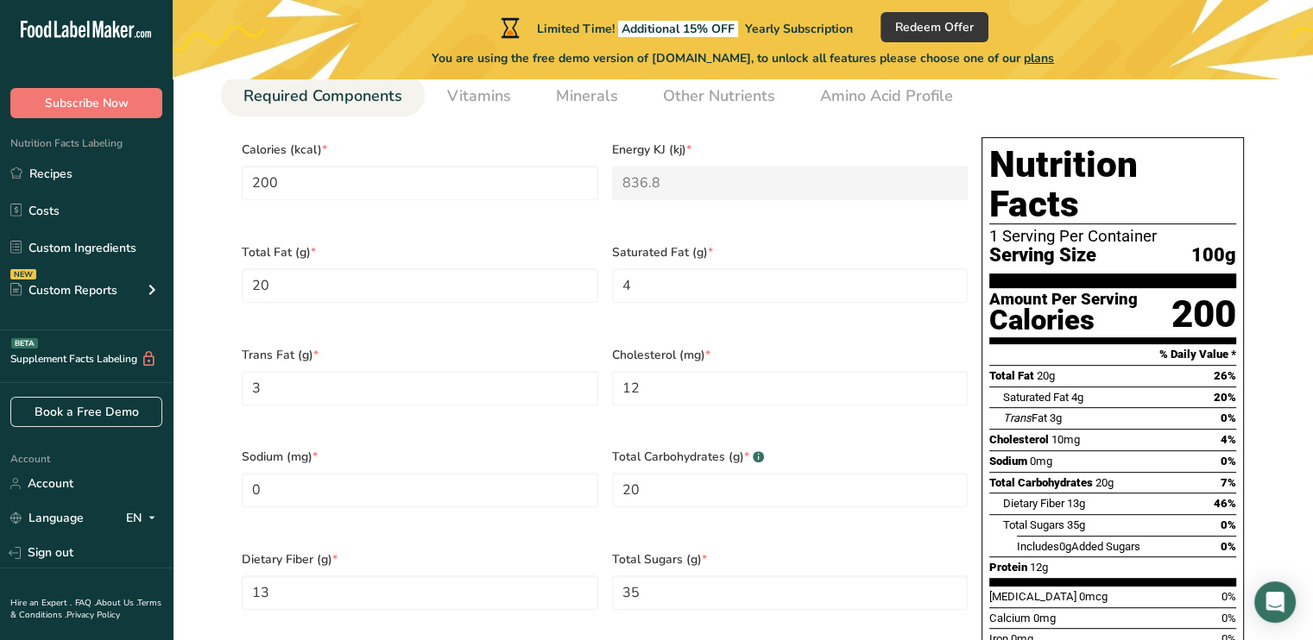
click at [1124, 365] on div "Total Fat 20g 26%" at bounding box center [1112, 376] width 247 height 22
drag, startPoint x: 1118, startPoint y: 324, endPoint x: 1167, endPoint y: 191, distance: 141.4
click at [1167, 228] on div "1 Serving Per Container" at bounding box center [1112, 236] width 247 height 17
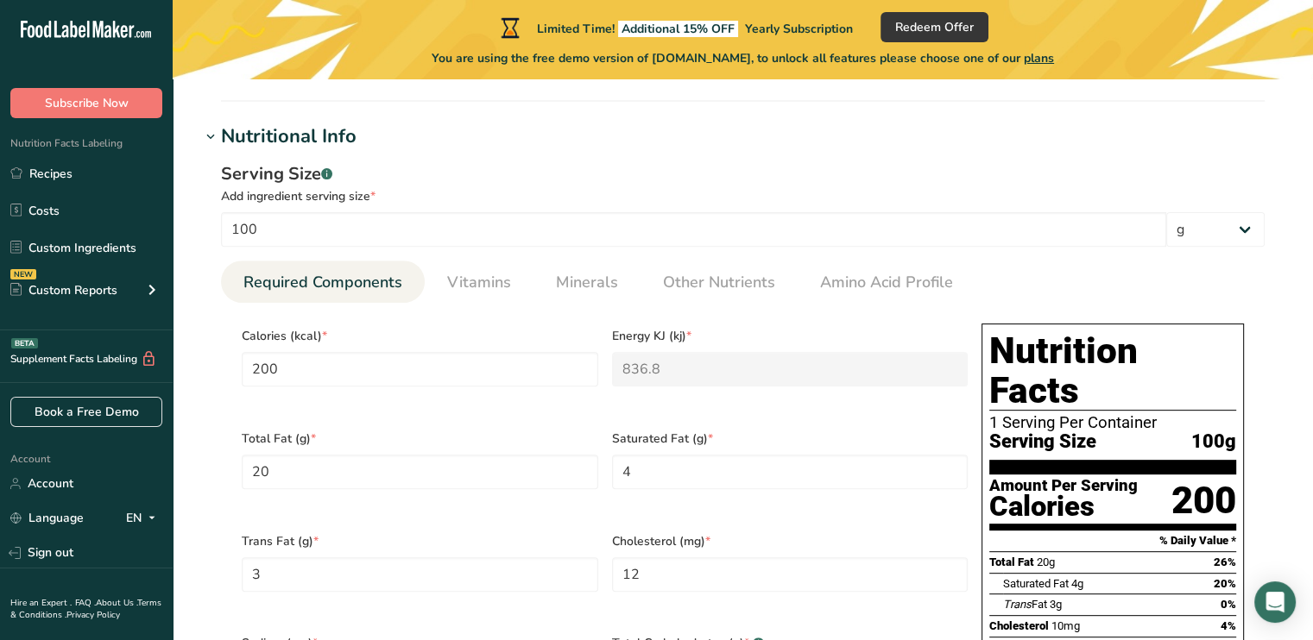
scroll to position [604, 0]
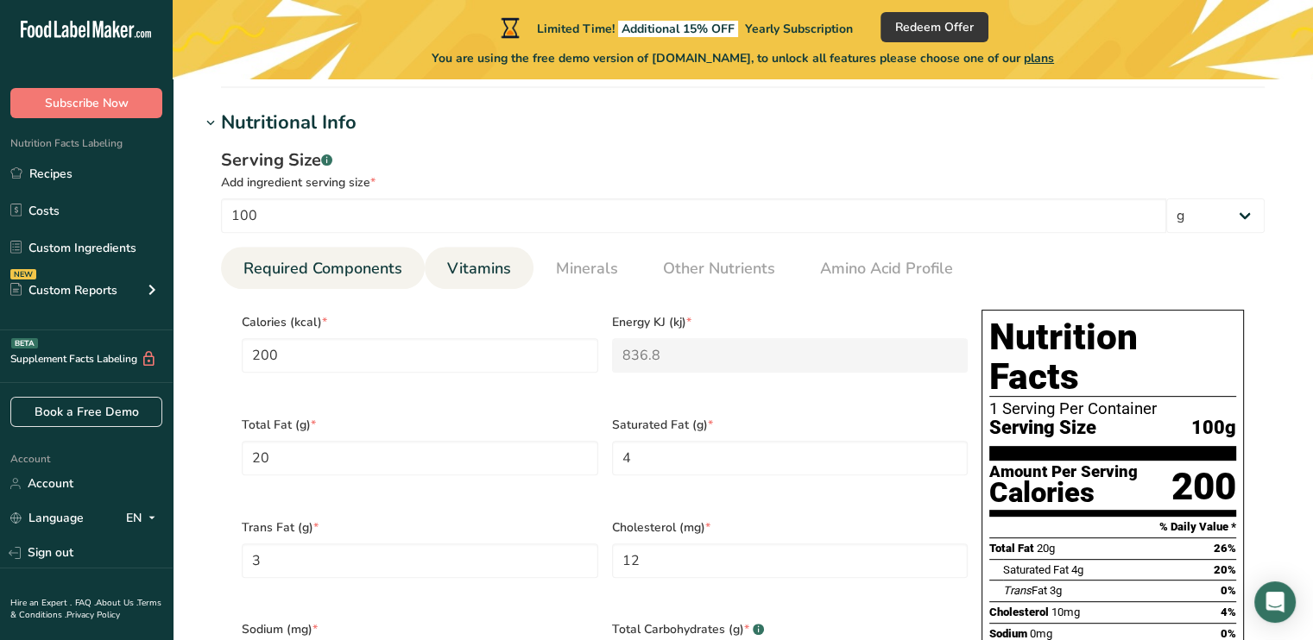
click at [458, 275] on span "Vitamins" at bounding box center [479, 268] width 64 height 23
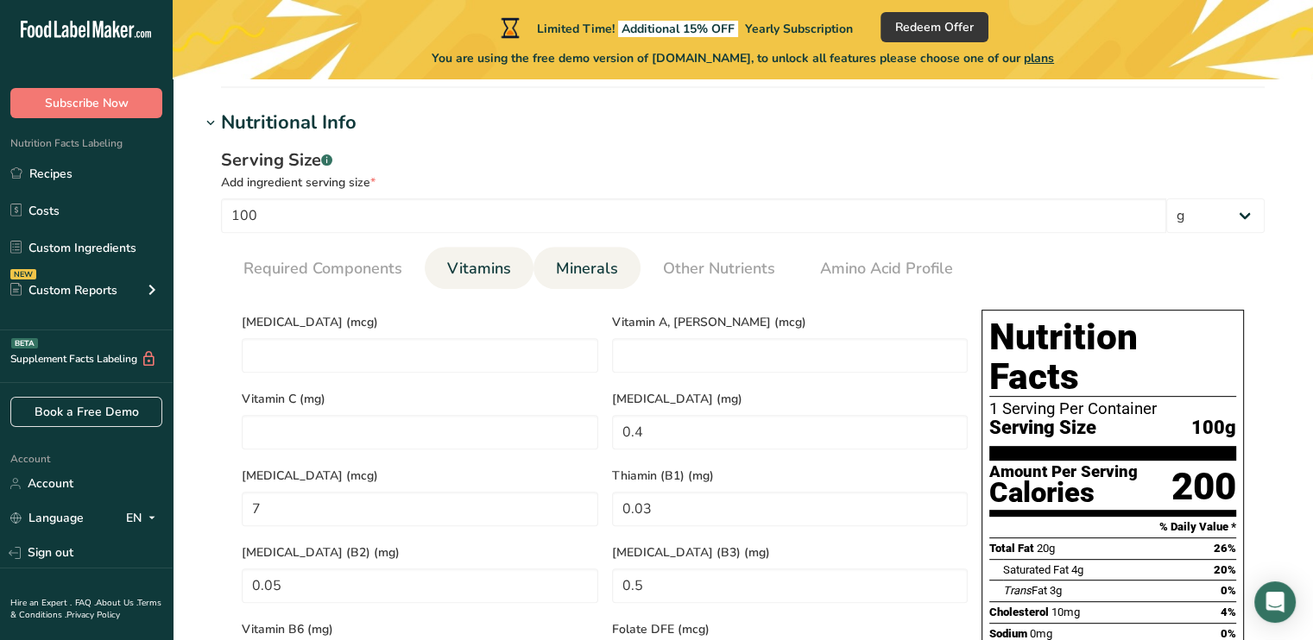
click at [552, 261] on link "Minerals" at bounding box center [587, 269] width 76 height 44
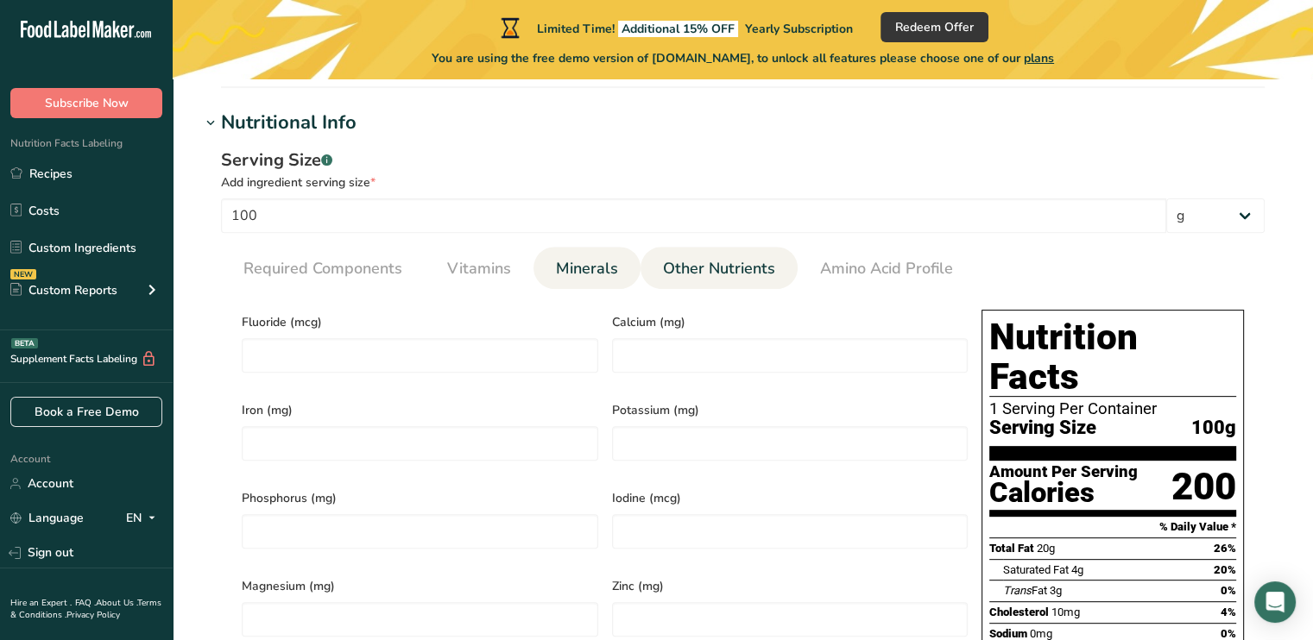
click at [687, 255] on link "Other Nutrients" at bounding box center [719, 269] width 126 height 44
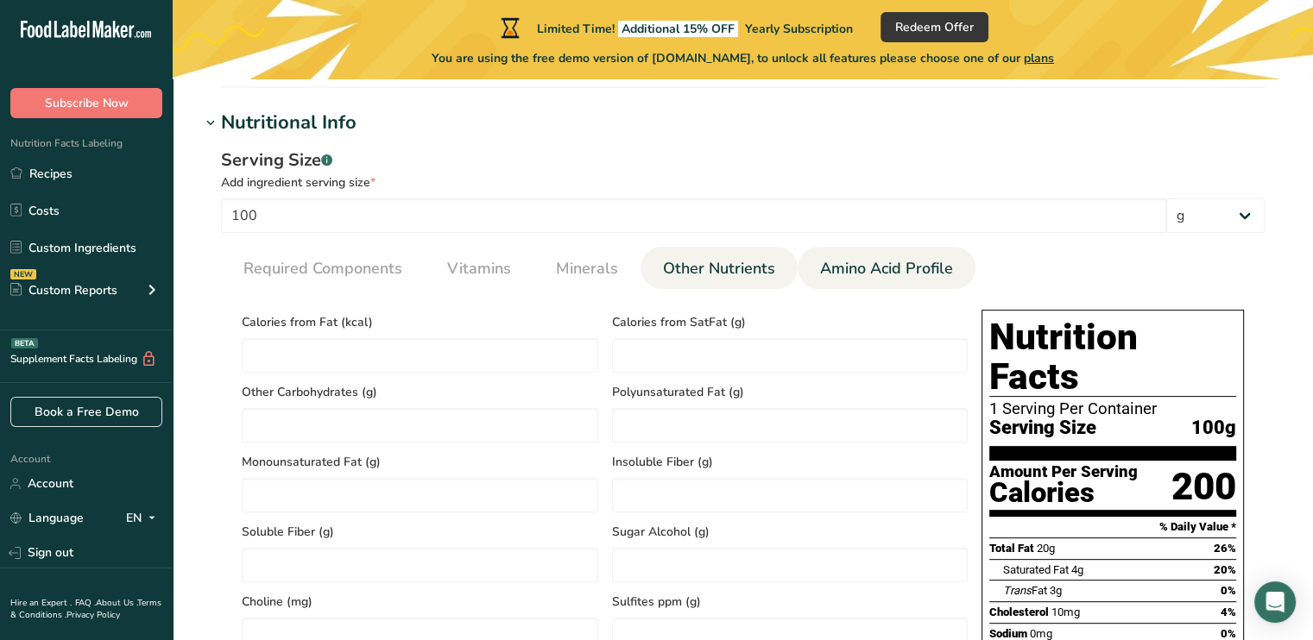
click at [869, 265] on span "Amino Acid Profile" at bounding box center [886, 268] width 133 height 23
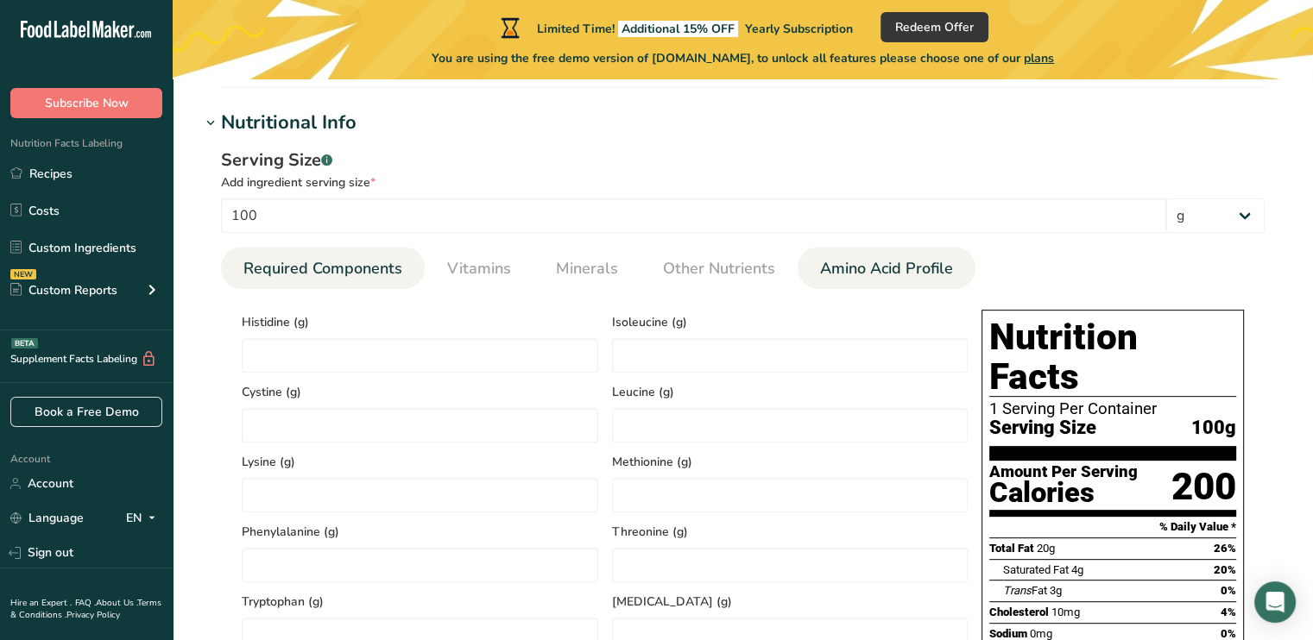
click at [341, 272] on span "Required Components" at bounding box center [322, 268] width 159 height 23
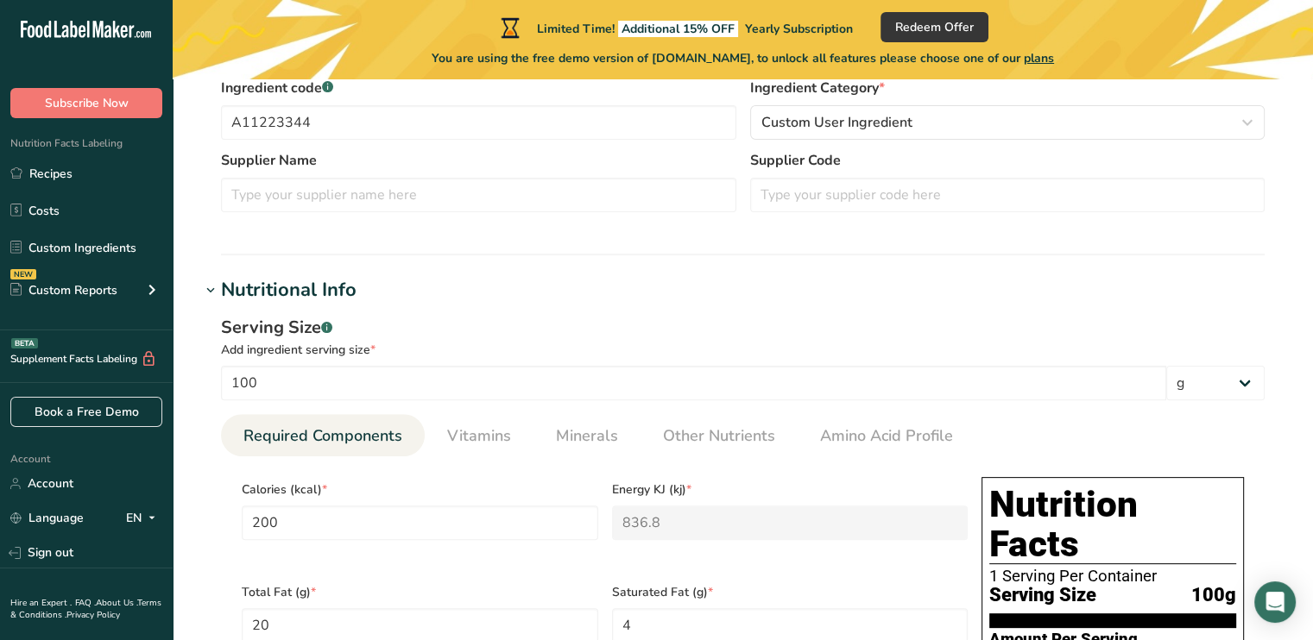
scroll to position [431, 0]
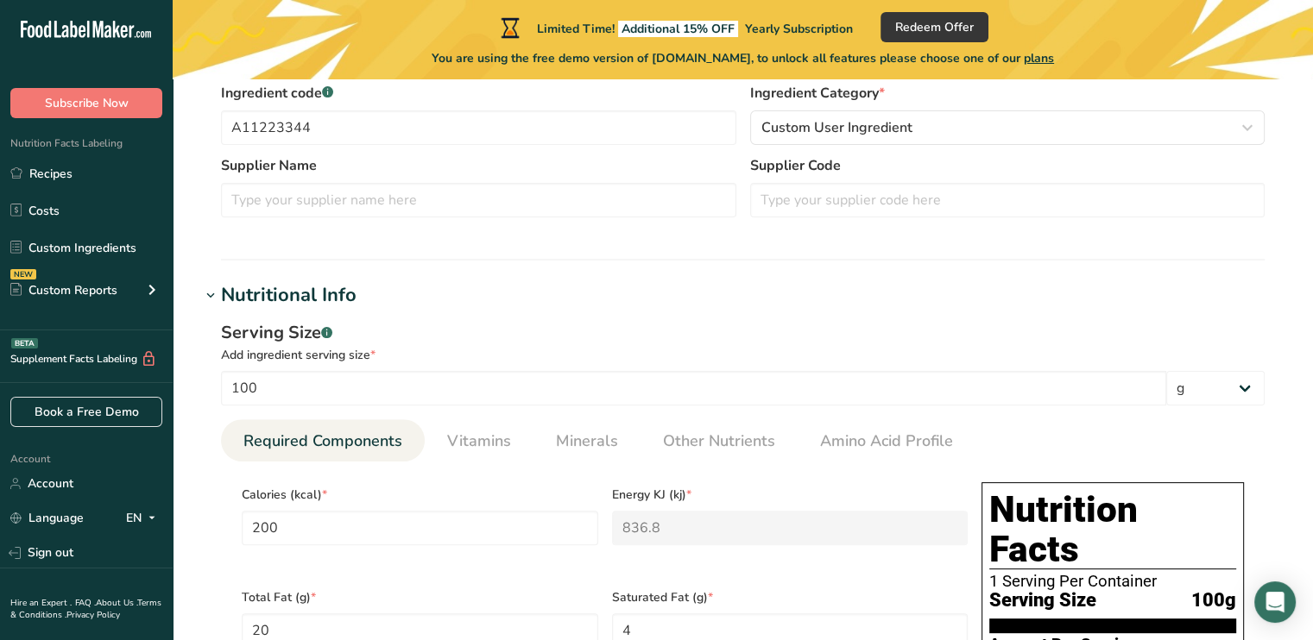
drag, startPoint x: 204, startPoint y: 294, endPoint x: 223, endPoint y: 293, distance: 19.1
click at [205, 294] on icon at bounding box center [211, 296] width 16 height 24
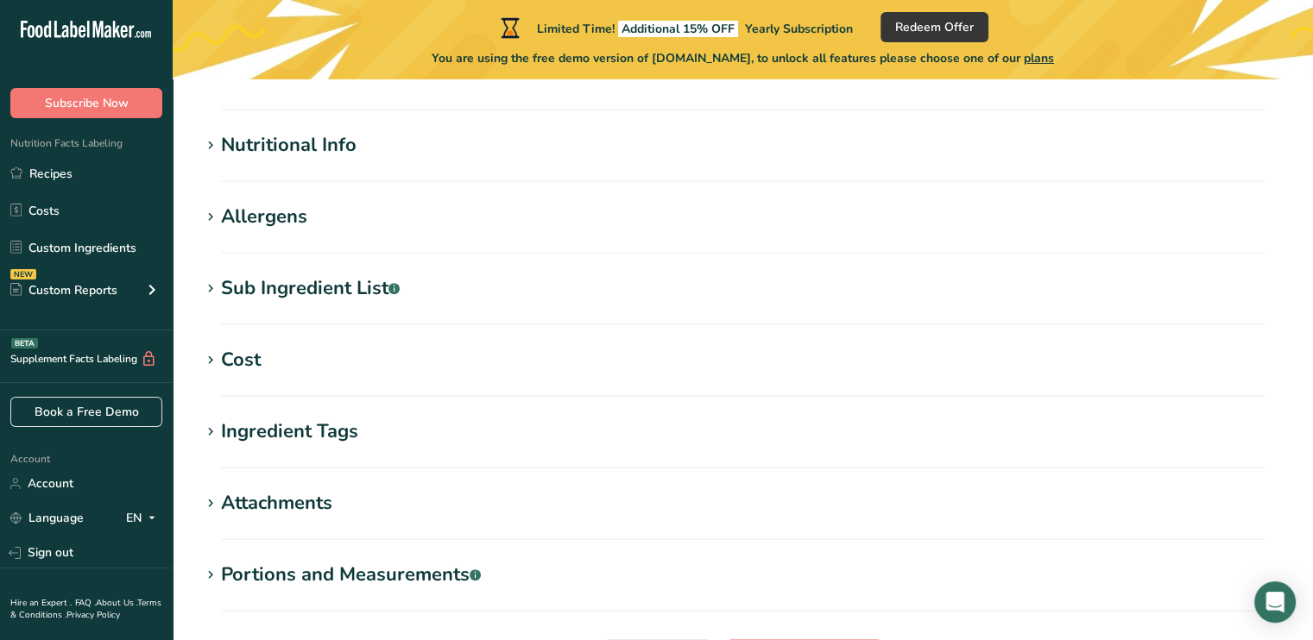
scroll to position [604, 0]
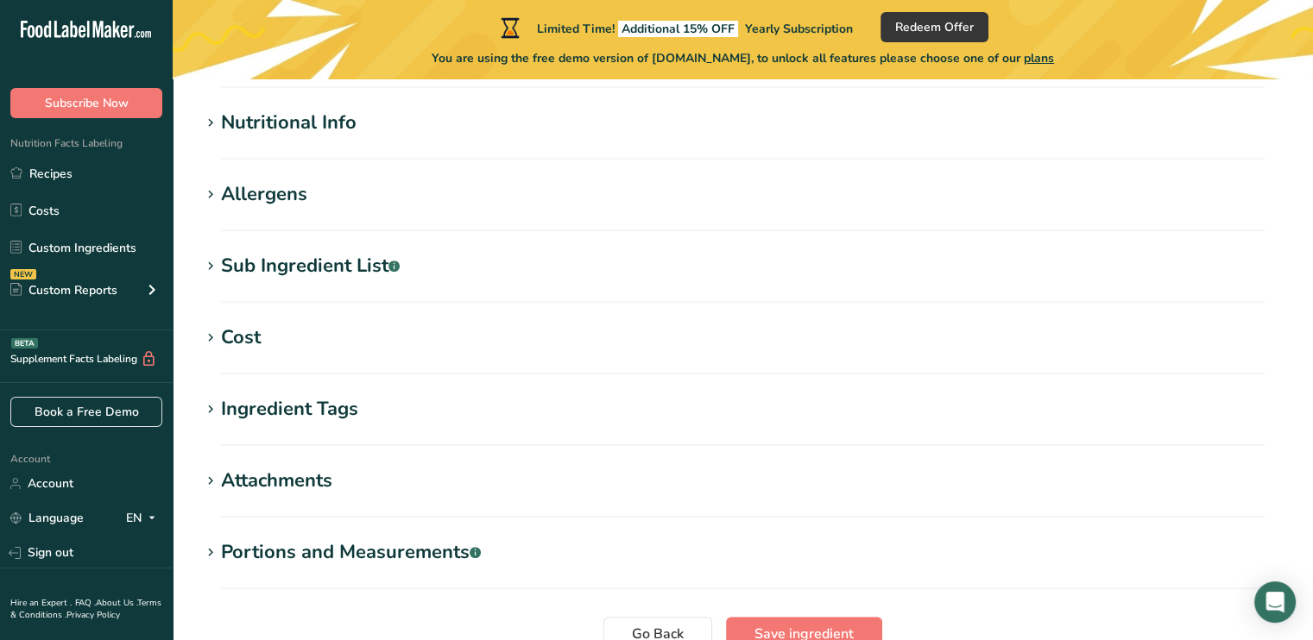
drag, startPoint x: 197, startPoint y: 205, endPoint x: 217, endPoint y: 206, distance: 19.9
click at [197, 205] on section "Edit Semi Sweet Chocolate Chips Ingredient Spec Sheet .a-a{fill:#347362;}.b-a{f…" at bounding box center [743, 109] width 1140 height 1268
click at [230, 211] on section "Allergens Add any known allergens associated with your ingredient Wheat Milk So…" at bounding box center [742, 205] width 1085 height 51
click at [246, 198] on div "Allergens" at bounding box center [264, 194] width 86 height 28
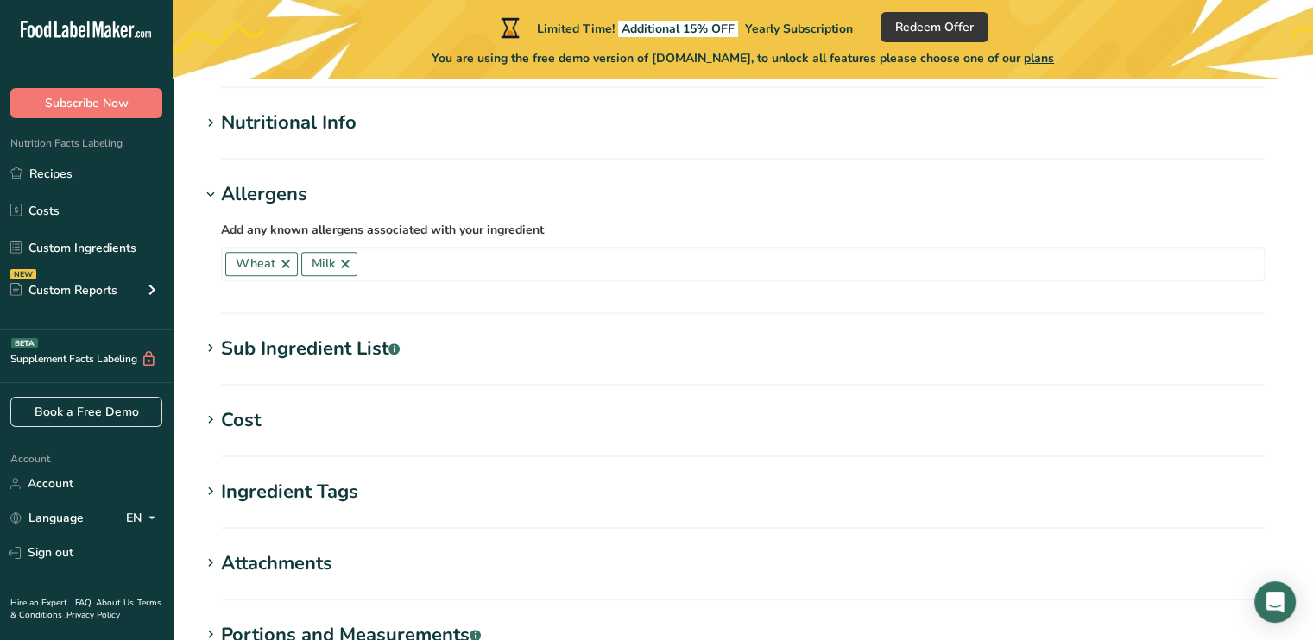
click at [228, 192] on div "Allergens" at bounding box center [264, 194] width 86 height 28
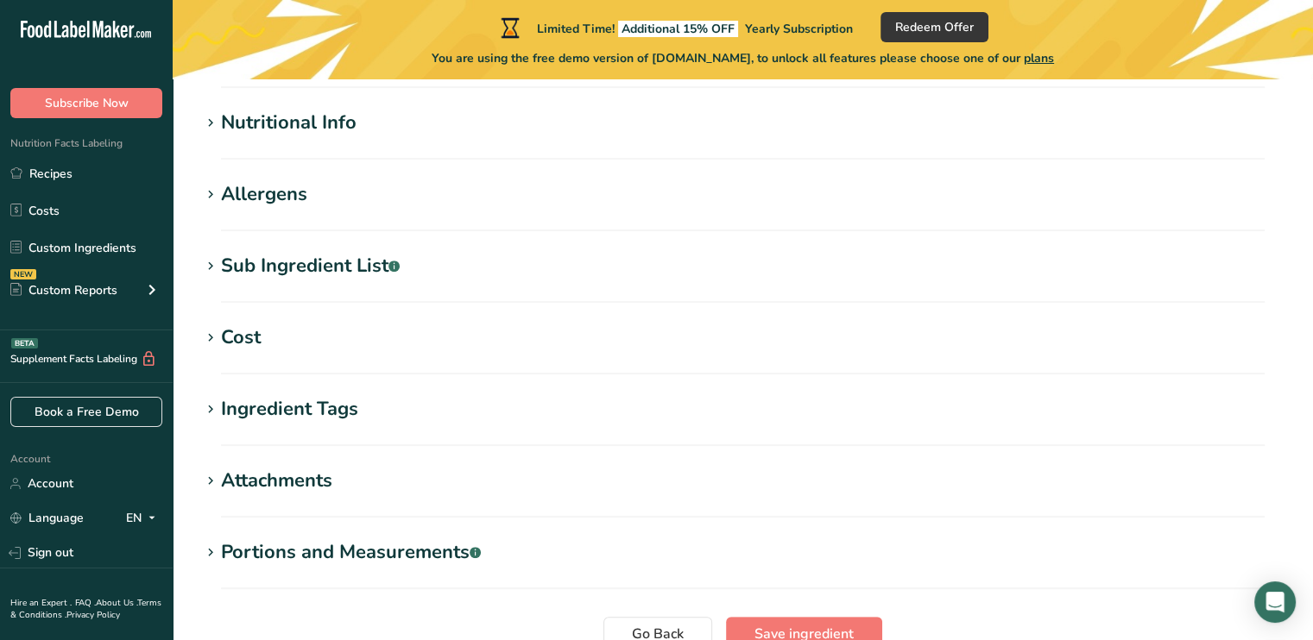
click at [327, 265] on div "Sub Ingredient List .a-a{fill:#347362;}.b-a{fill:#fff;}" at bounding box center [310, 266] width 179 height 28
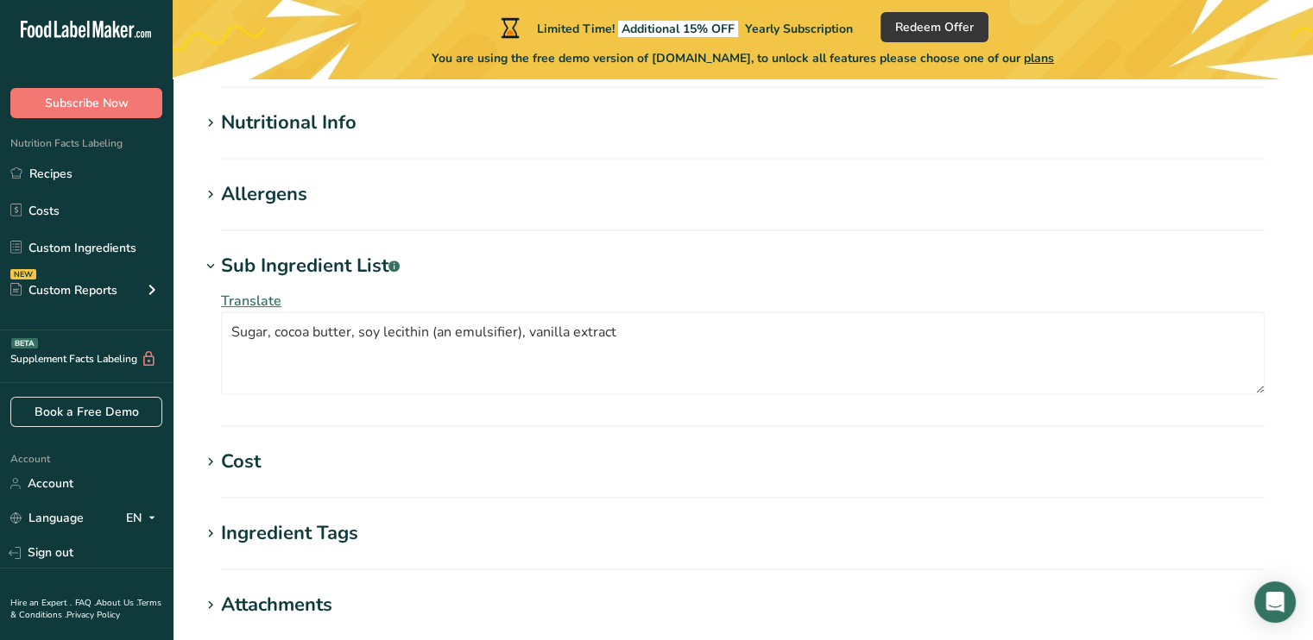
click at [235, 261] on div "Sub Ingredient List .a-a{fill:#347362;}.b-a{fill:#fff;}" at bounding box center [310, 266] width 179 height 28
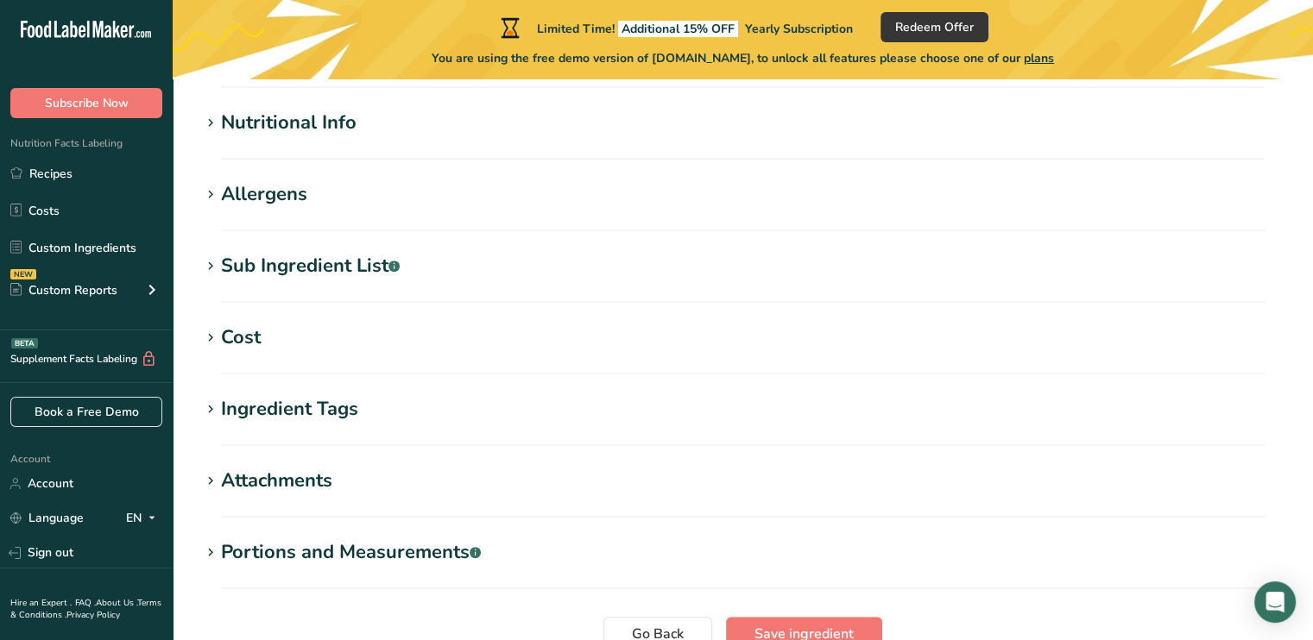
click at [239, 340] on div "Cost" at bounding box center [241, 338] width 40 height 28
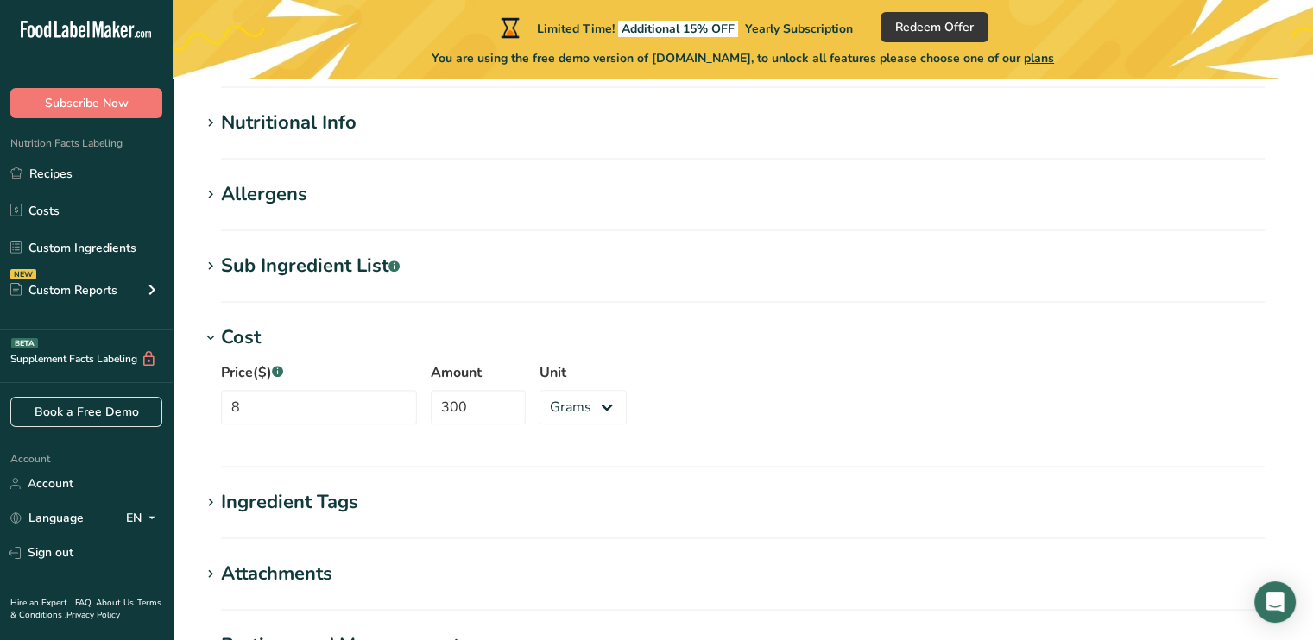
click at [242, 338] on div "Cost" at bounding box center [241, 338] width 40 height 28
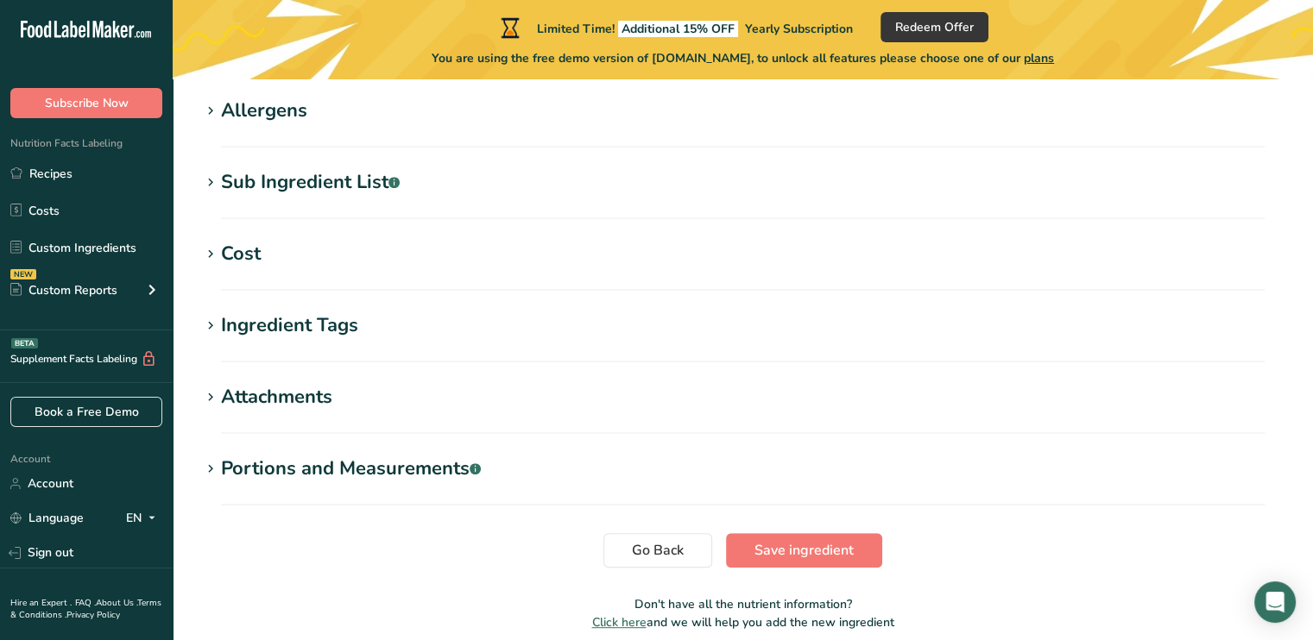
scroll to position [690, 0]
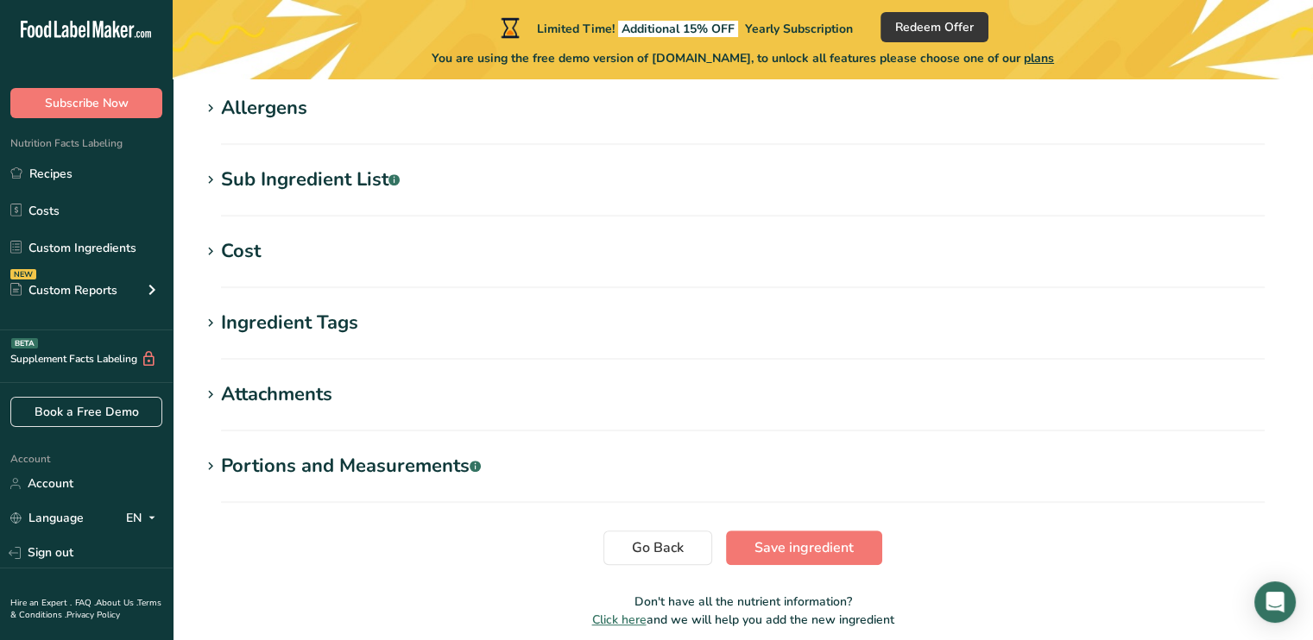
click at [249, 329] on div "Ingredient Tags" at bounding box center [289, 323] width 137 height 28
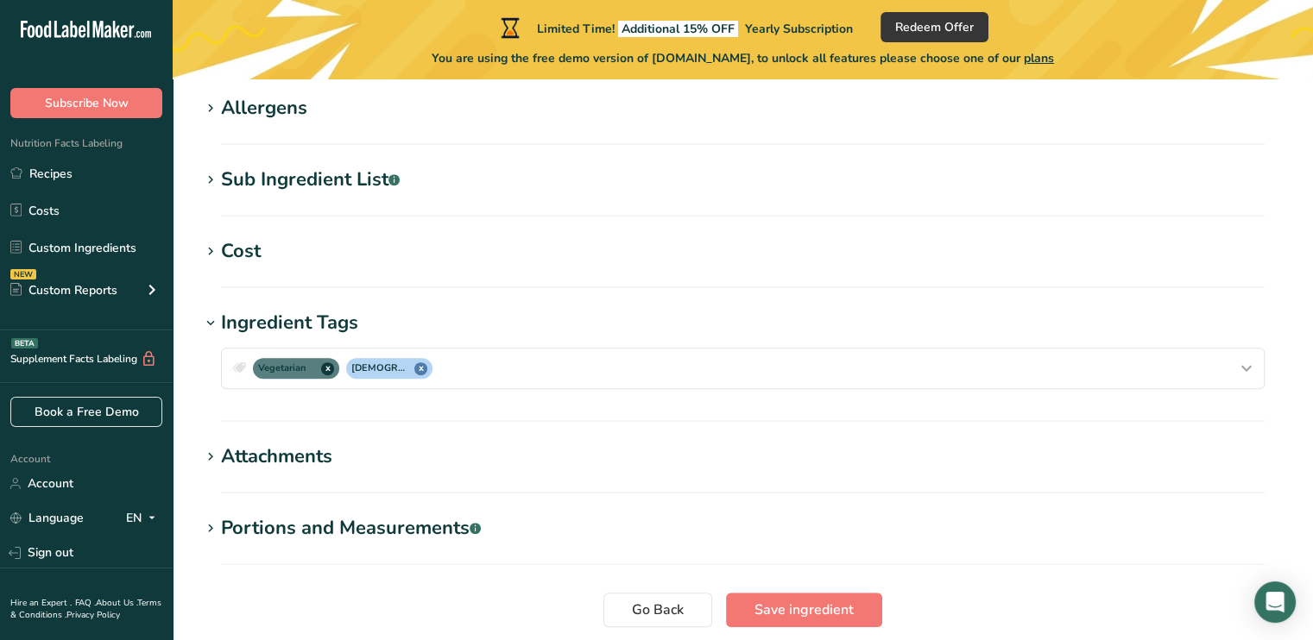
click at [249, 329] on div "Ingredient Tags" at bounding box center [289, 323] width 137 height 28
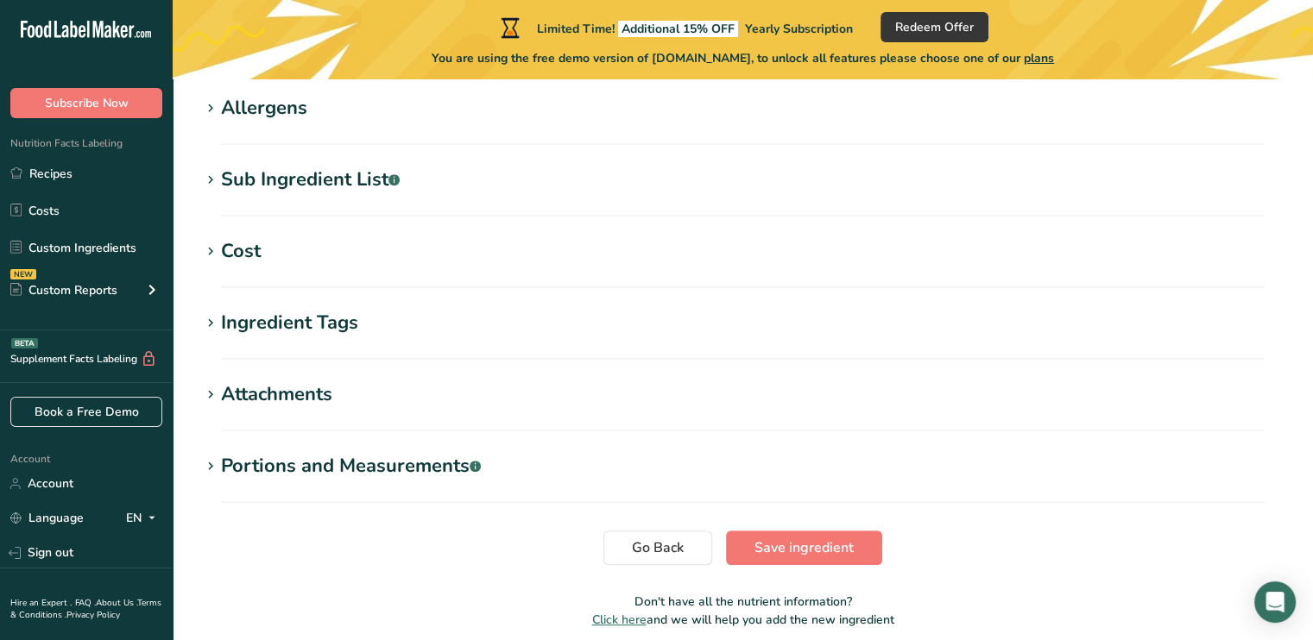
click at [244, 408] on div "Attachments" at bounding box center [276, 395] width 111 height 28
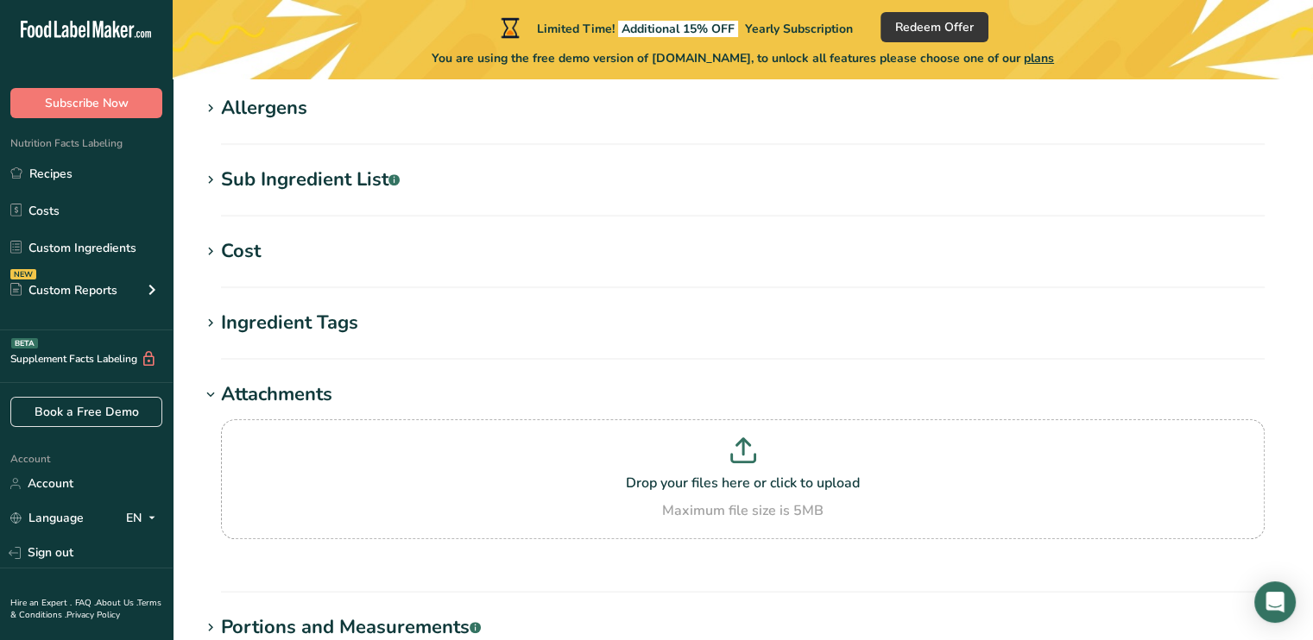
click at [245, 406] on div "Attachments" at bounding box center [276, 395] width 111 height 28
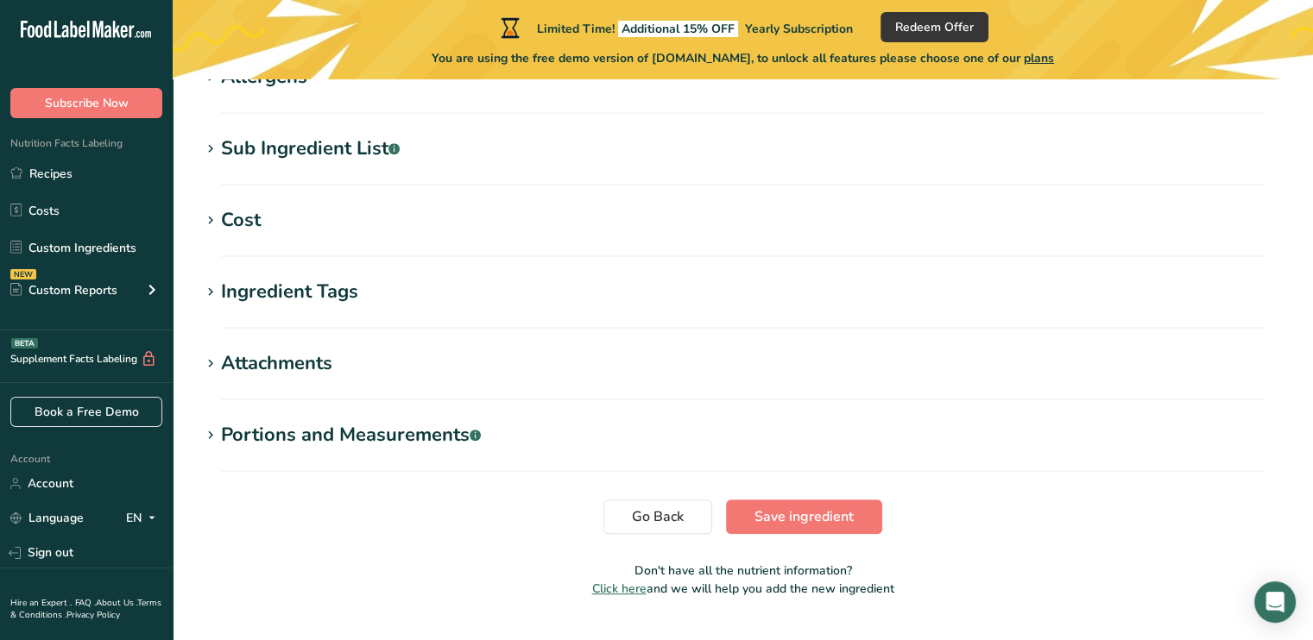
scroll to position [761, 0]
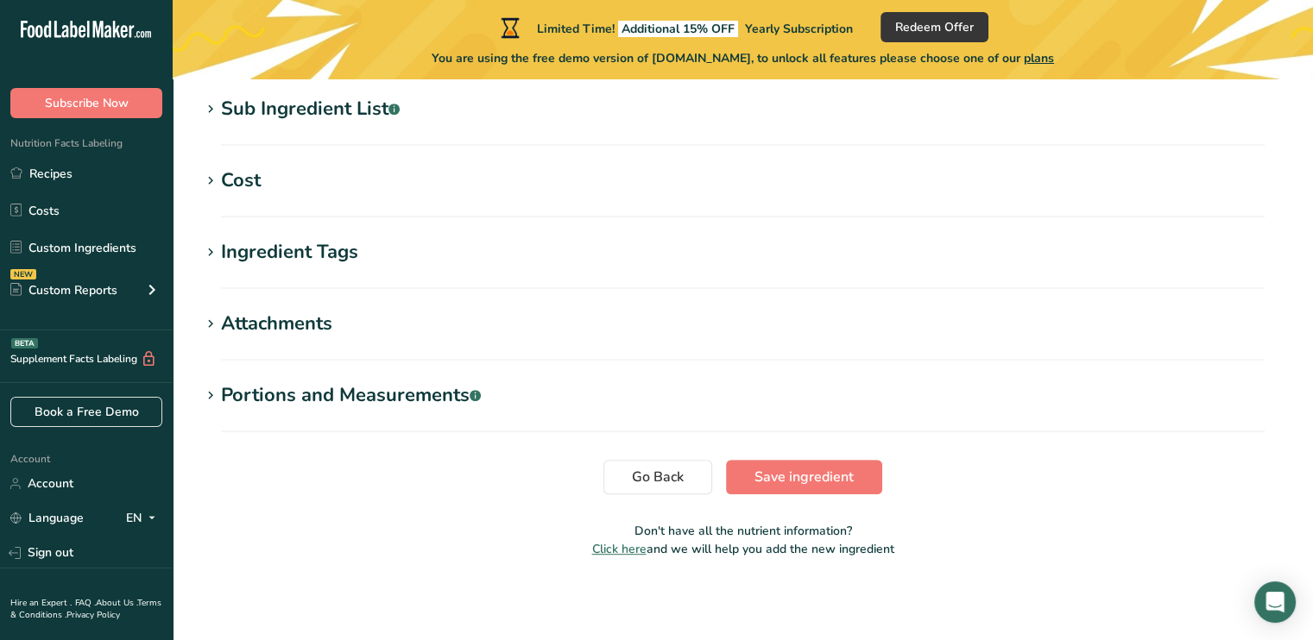
click at [254, 382] on div "Portions and Measurements .a-a{fill:#347362;}.b-a{fill:#fff;}" at bounding box center [351, 395] width 260 height 28
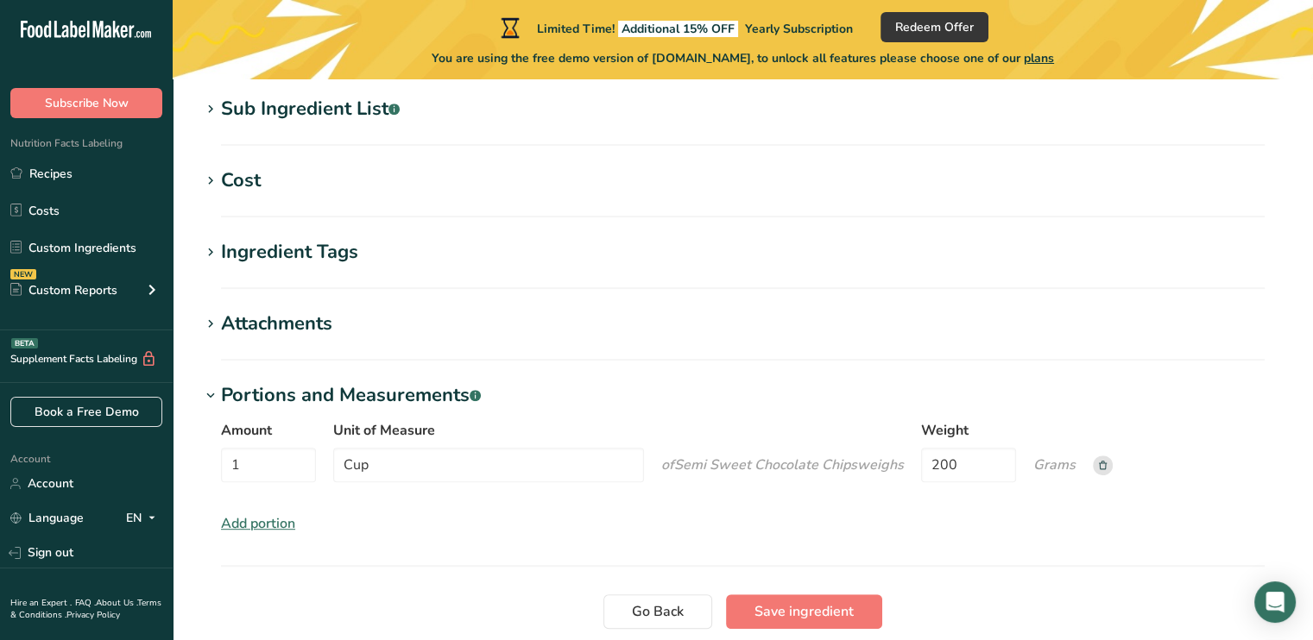
click at [255, 382] on div "Portions and Measurements .a-a{fill:#347362;}.b-a{fill:#fff;}" at bounding box center [351, 395] width 260 height 28
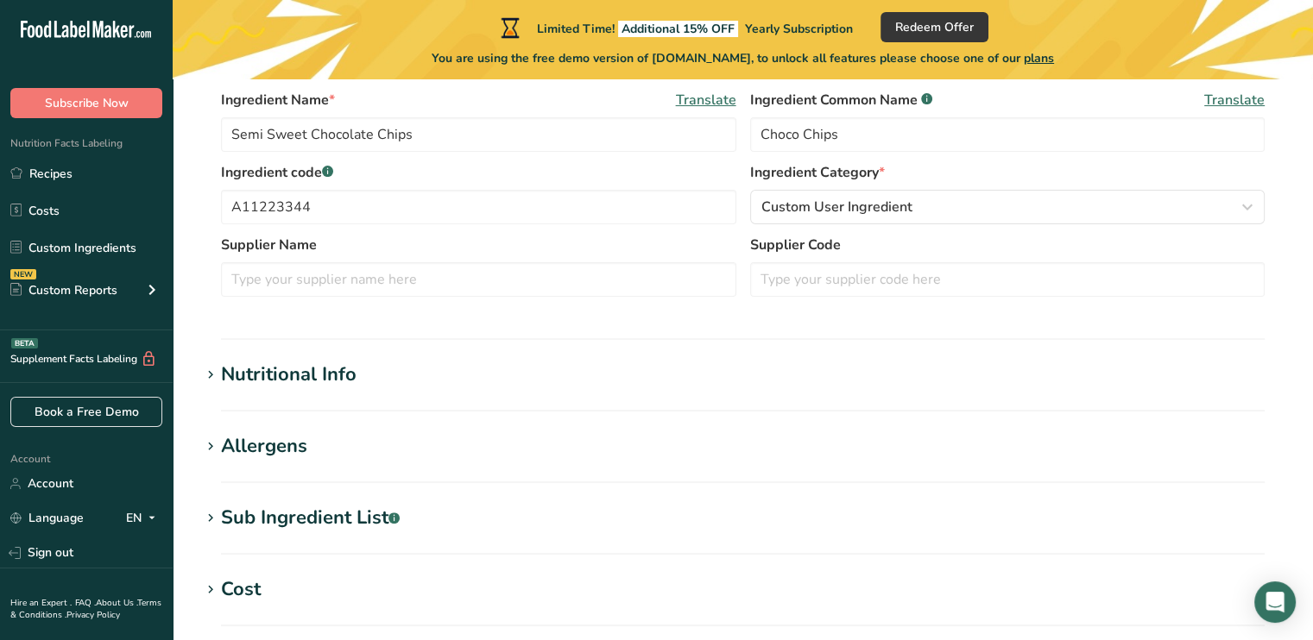
scroll to position [330, 0]
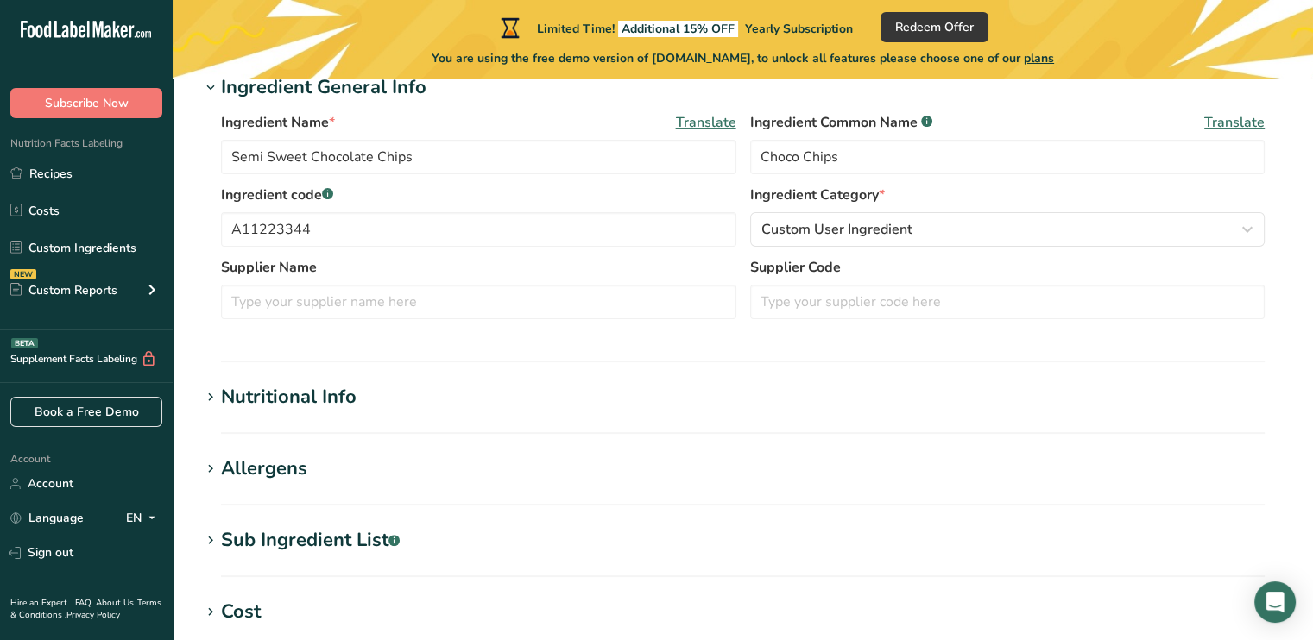
click at [278, 391] on div "Nutritional Info" at bounding box center [288, 397] width 135 height 28
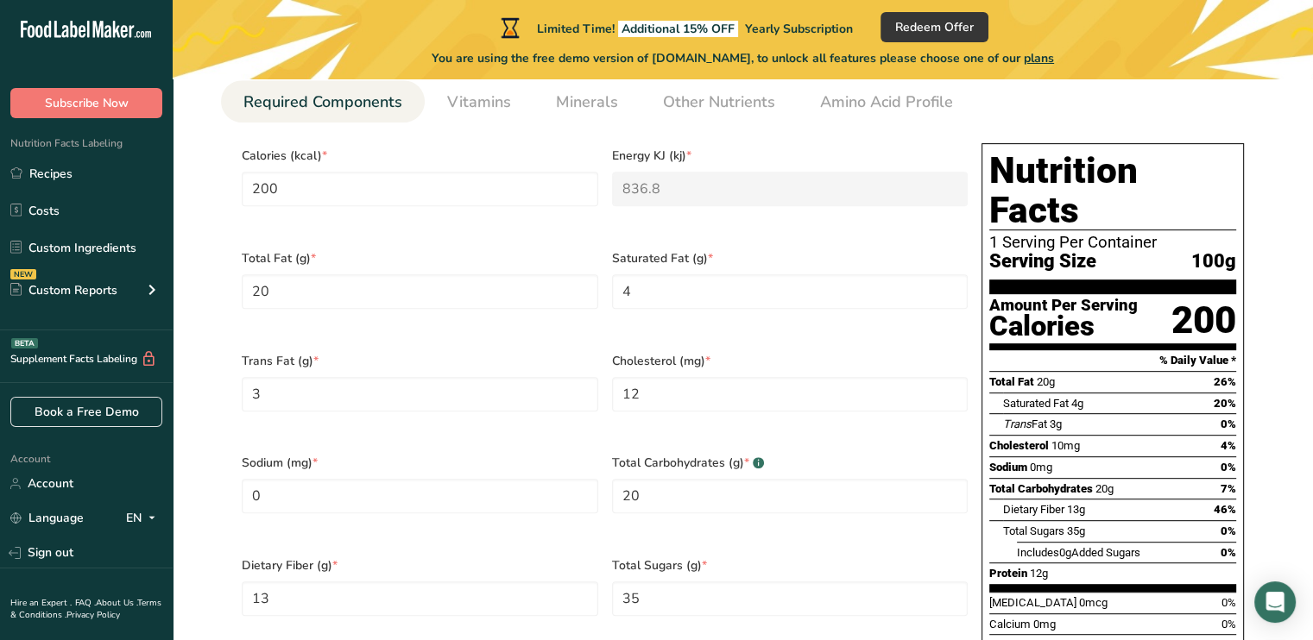
scroll to position [589, 0]
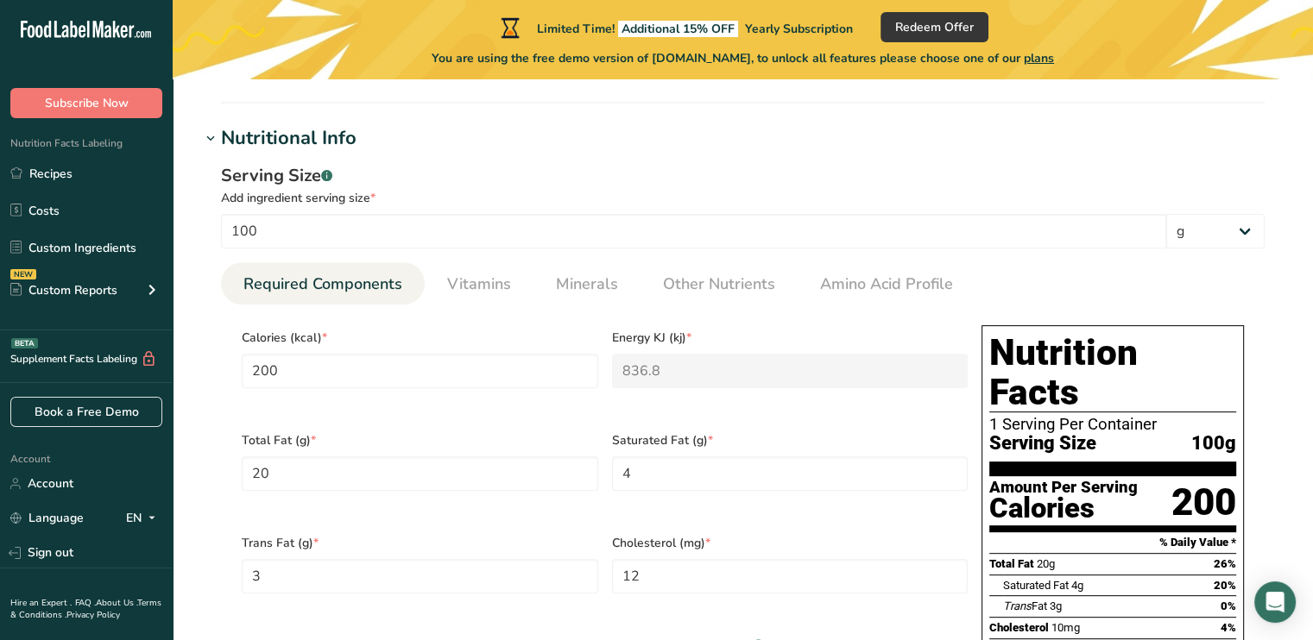
click at [224, 147] on div "Nutritional Info" at bounding box center [288, 138] width 135 height 28
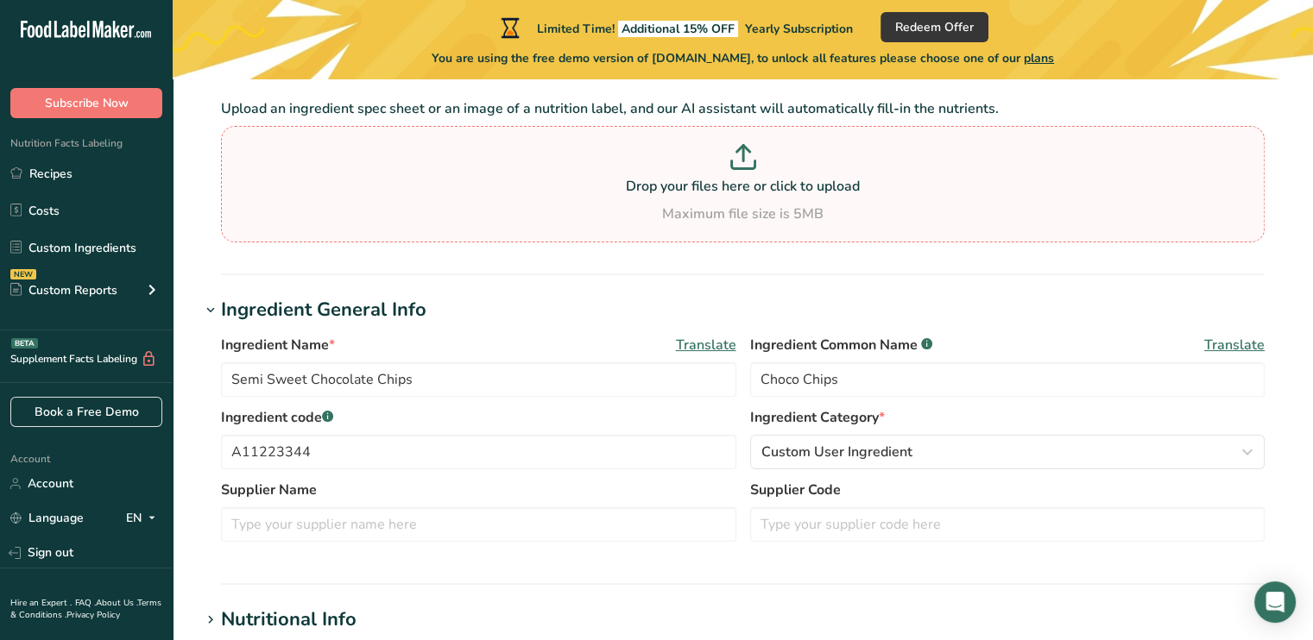
scroll to position [0, 0]
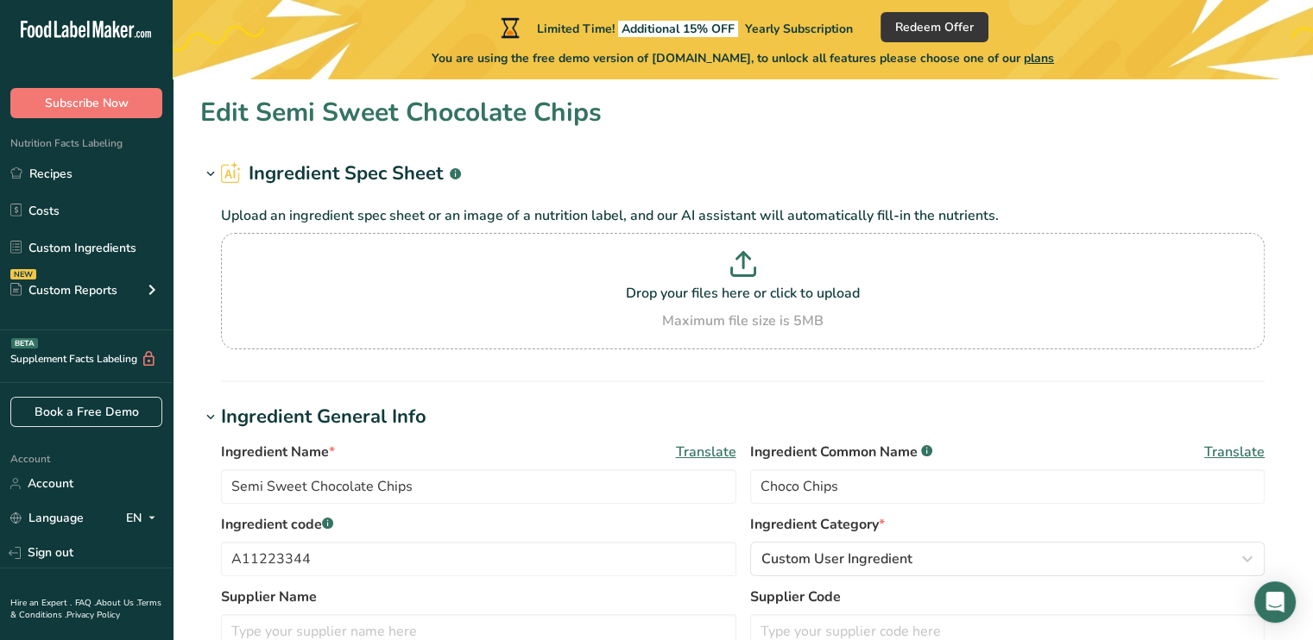
drag, startPoint x: 846, startPoint y: 179, endPoint x: 833, endPoint y: 179, distance: 12.9
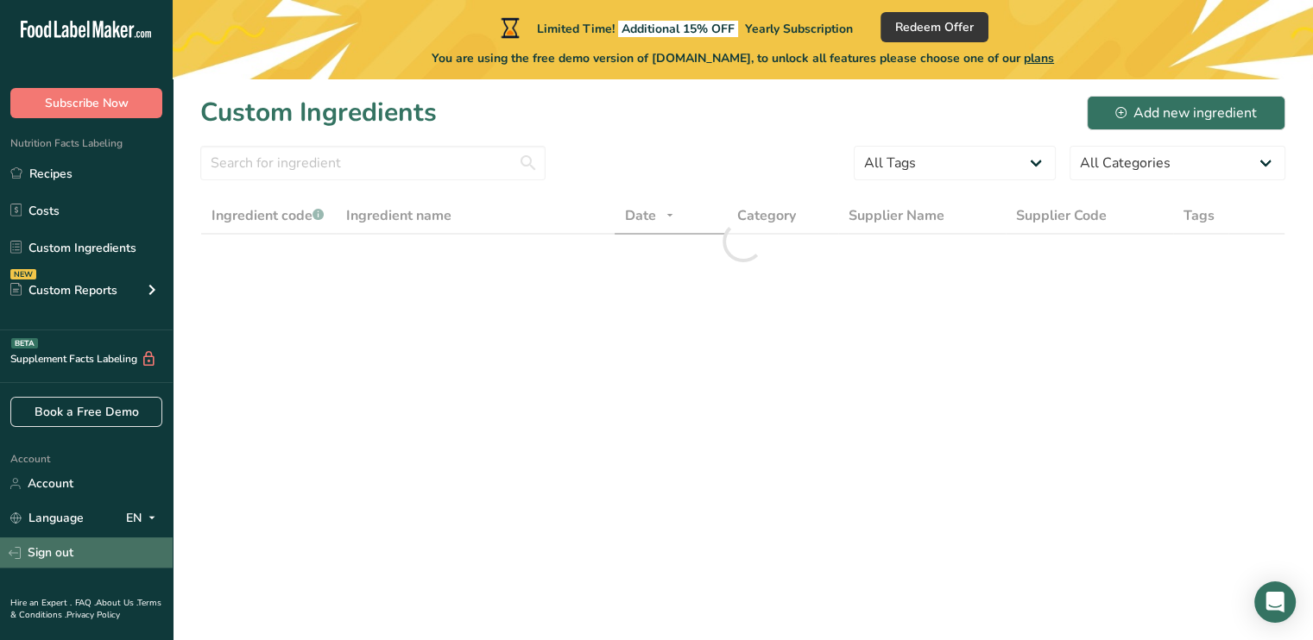
click at [47, 551] on link "Sign out" at bounding box center [86, 553] width 173 height 30
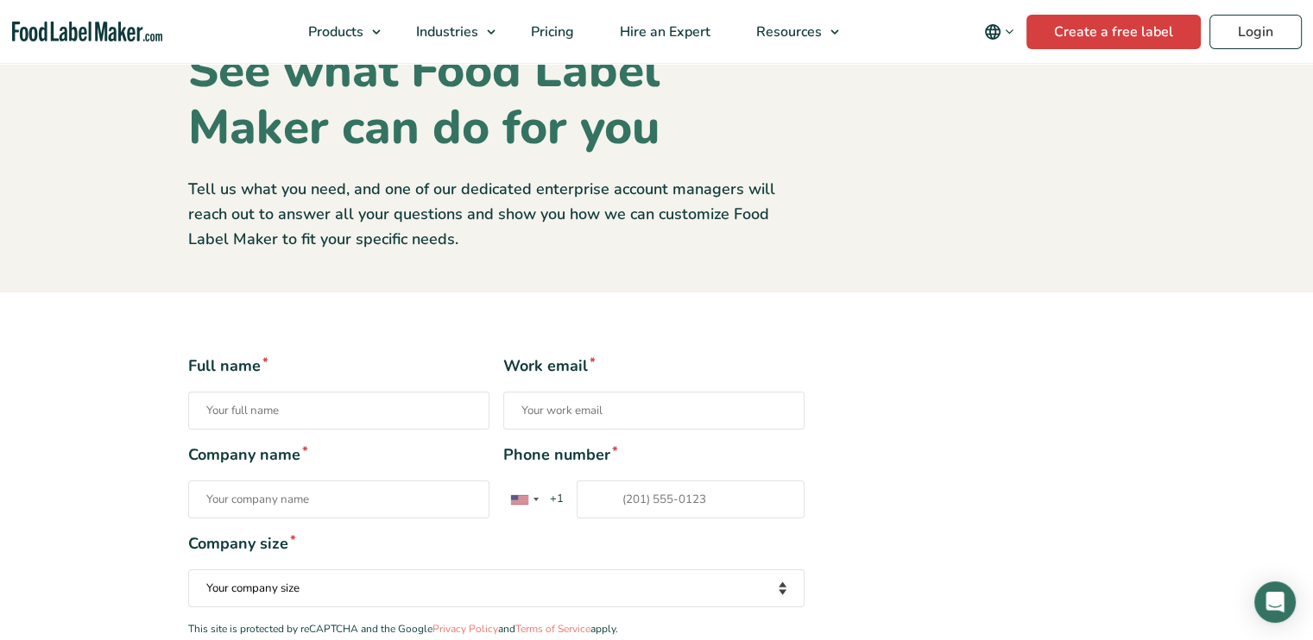
scroll to position [173, 0]
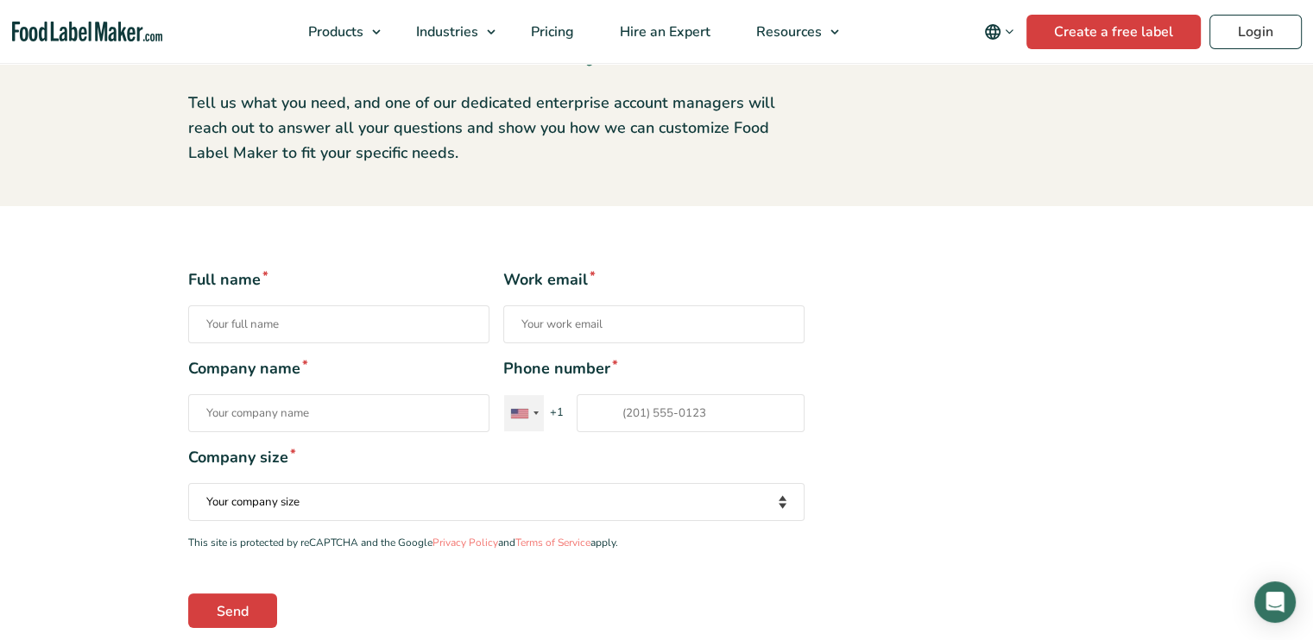
click at [533, 411] on div "Contact form" at bounding box center [524, 413] width 40 height 36
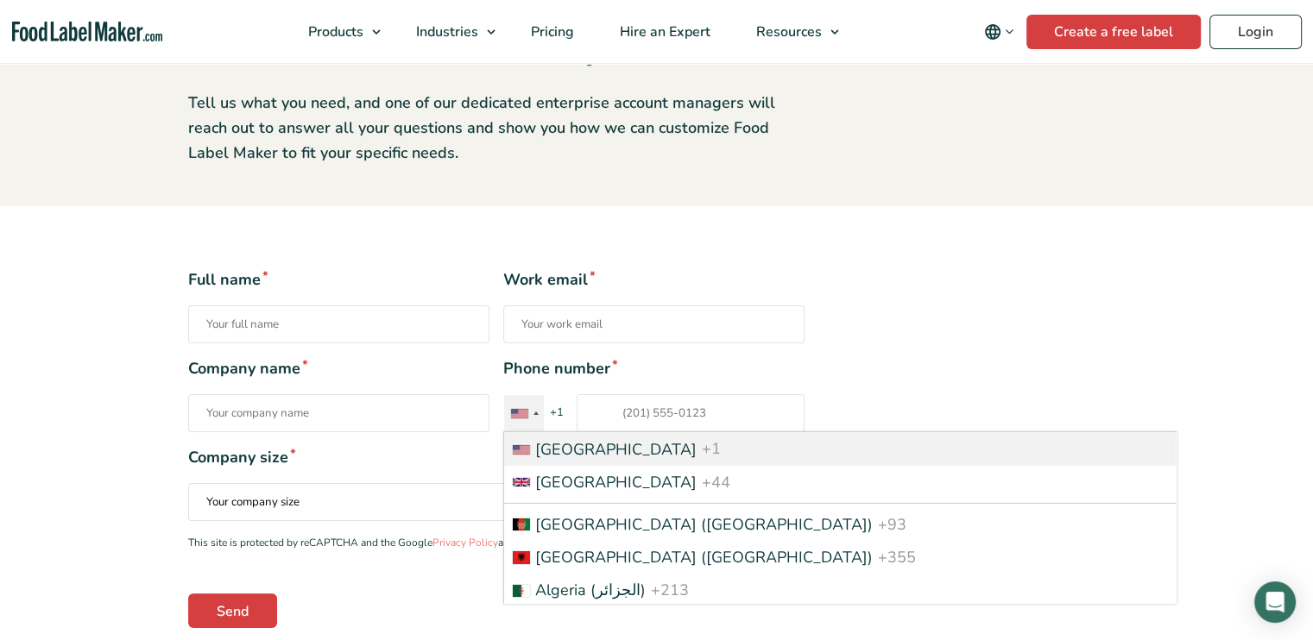
click at [534, 412] on div "Contact form" at bounding box center [535, 413] width 5 height 3
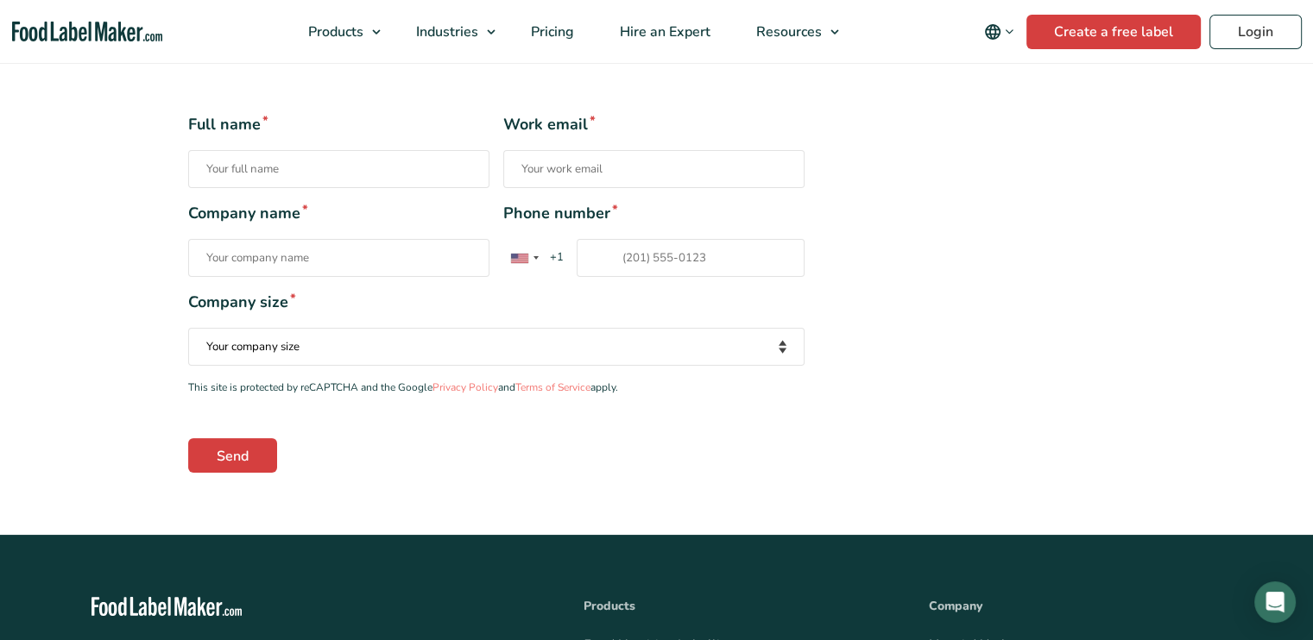
scroll to position [345, 0]
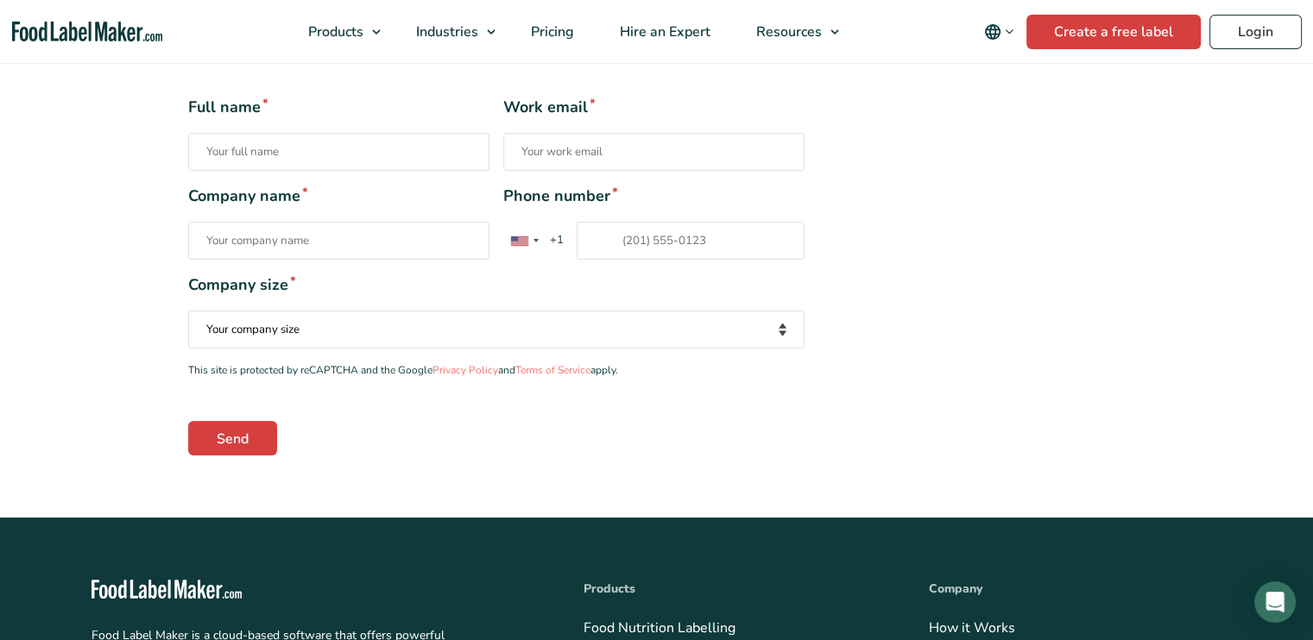
drag, startPoint x: 450, startPoint y: 271, endPoint x: 467, endPoint y: 255, distance: 23.2
